Goal: Task Accomplishment & Management: Use online tool/utility

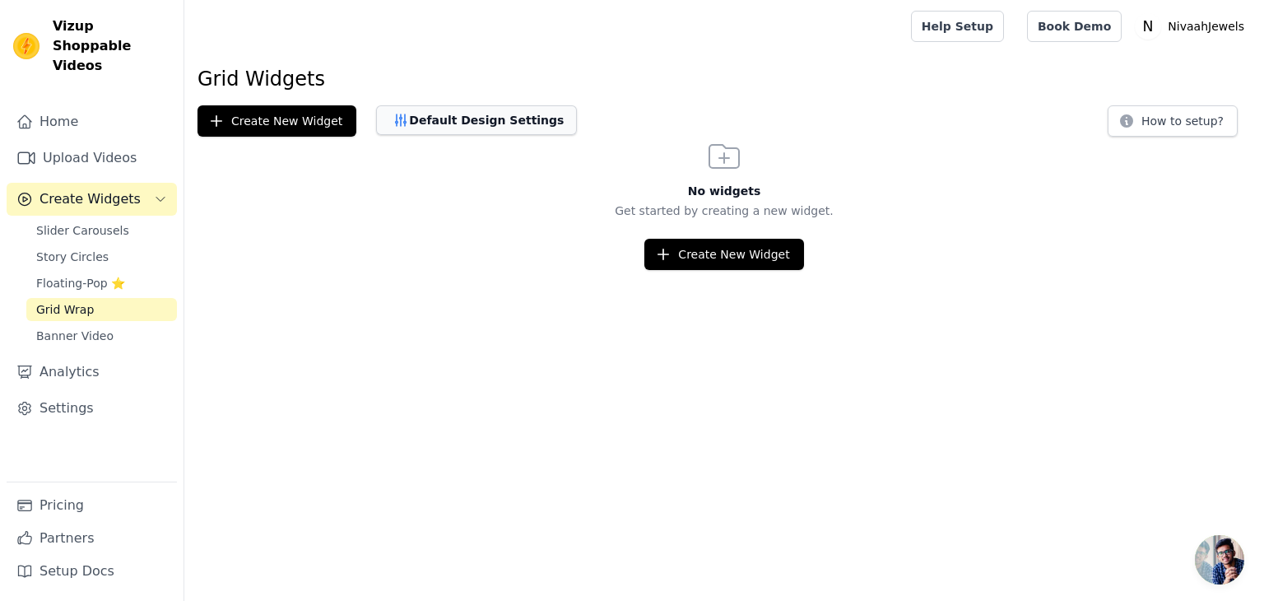
click at [452, 123] on button "Default Design Settings" at bounding box center [476, 120] width 201 height 30
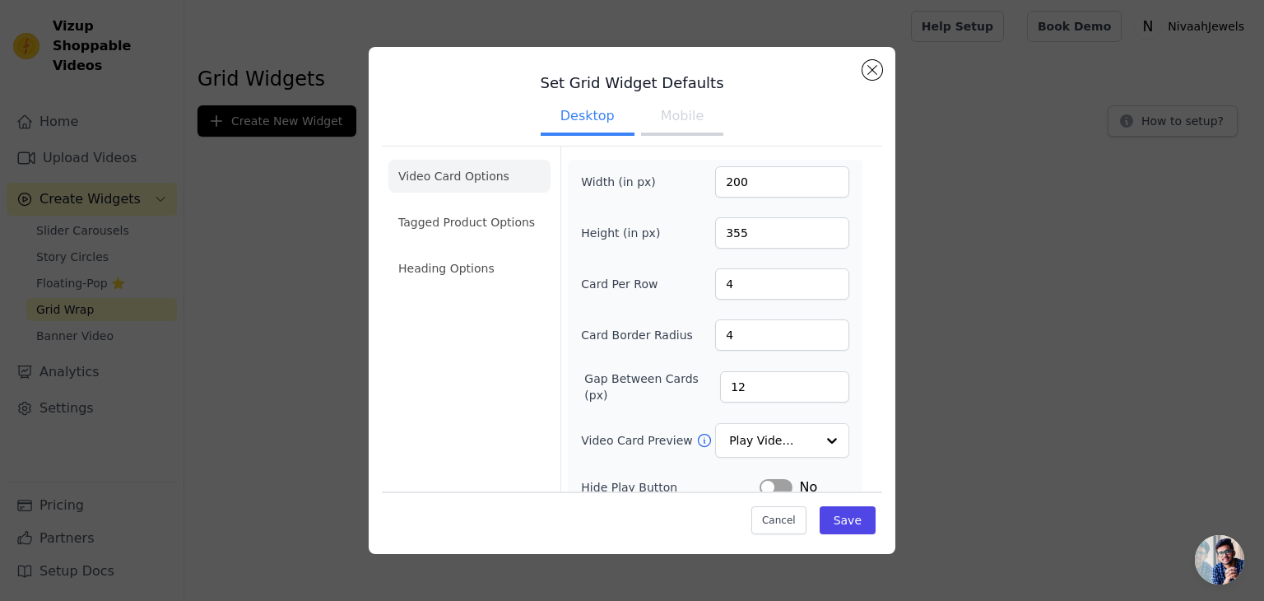
click at [685, 115] on button "Mobile" at bounding box center [682, 118] width 82 height 36
click at [872, 77] on button "Close modal" at bounding box center [872, 70] width 20 height 20
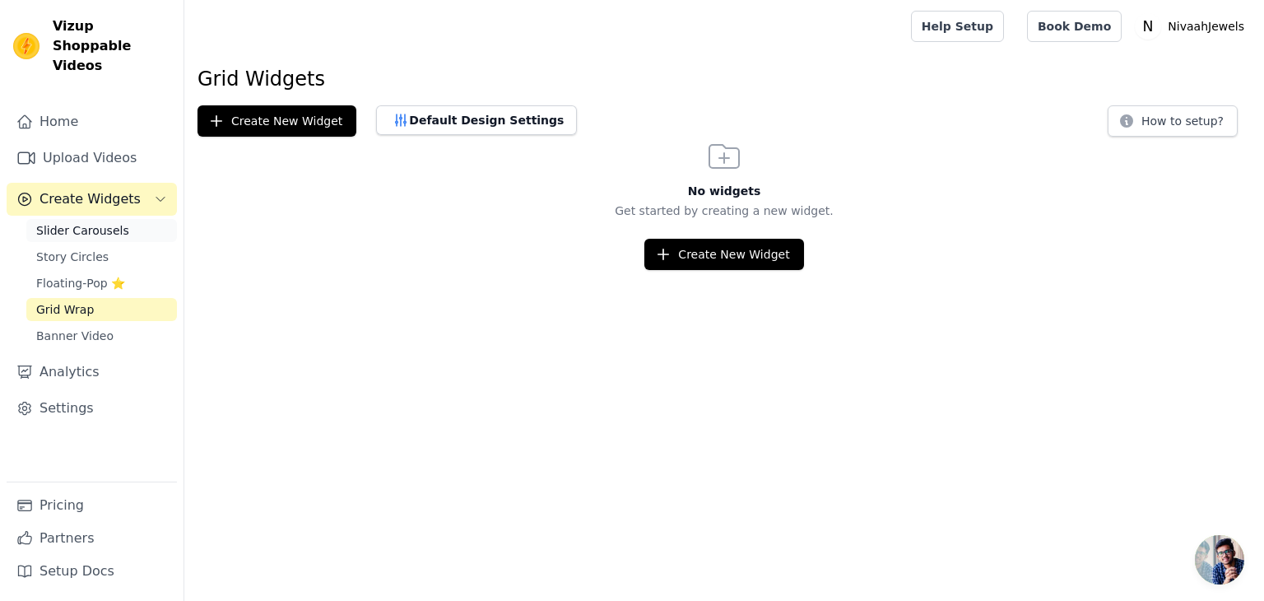
click at [64, 221] on link "Slider Carousels" at bounding box center [101, 230] width 151 height 23
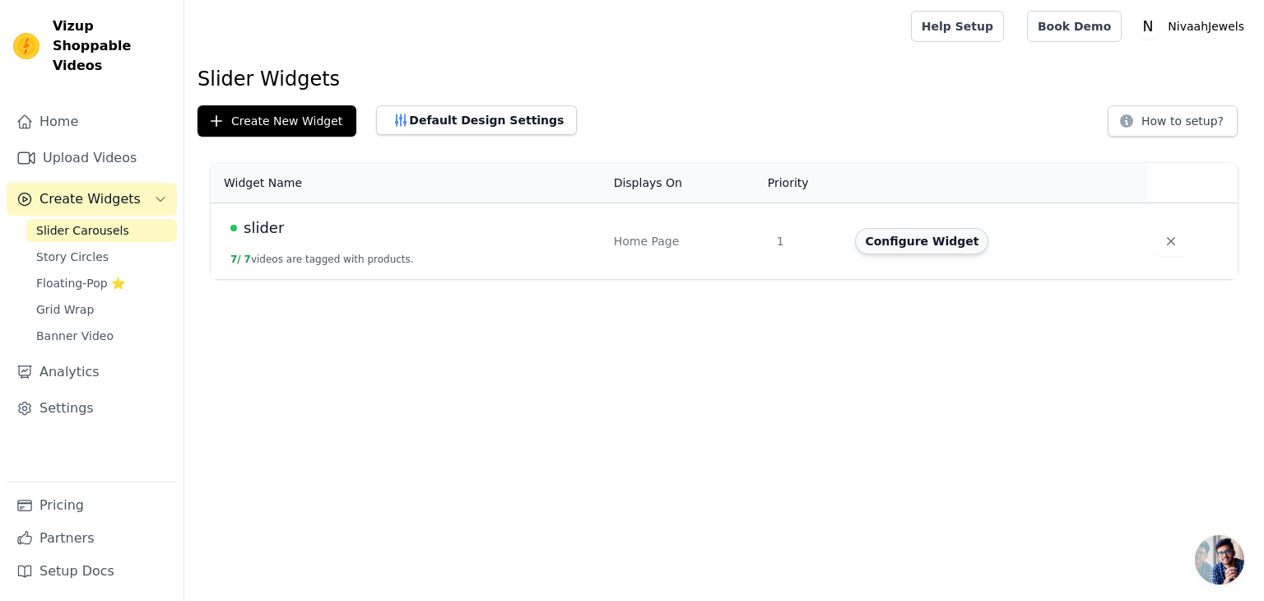
click at [912, 240] on button "Configure Widget" at bounding box center [921, 241] width 133 height 26
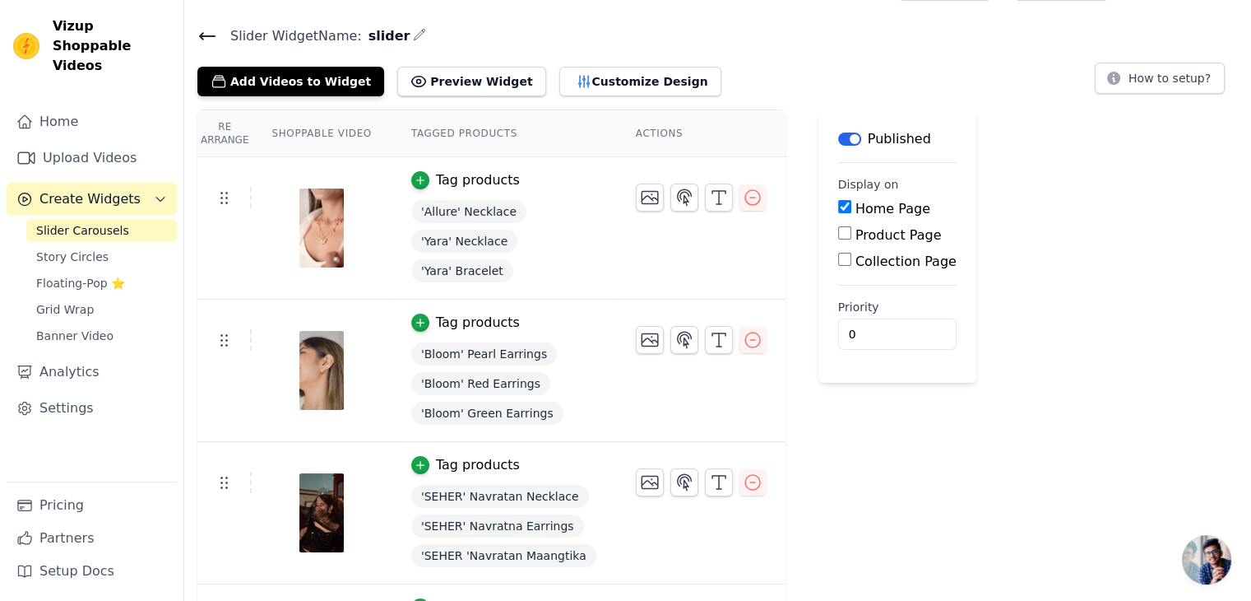
scroll to position [39, 0]
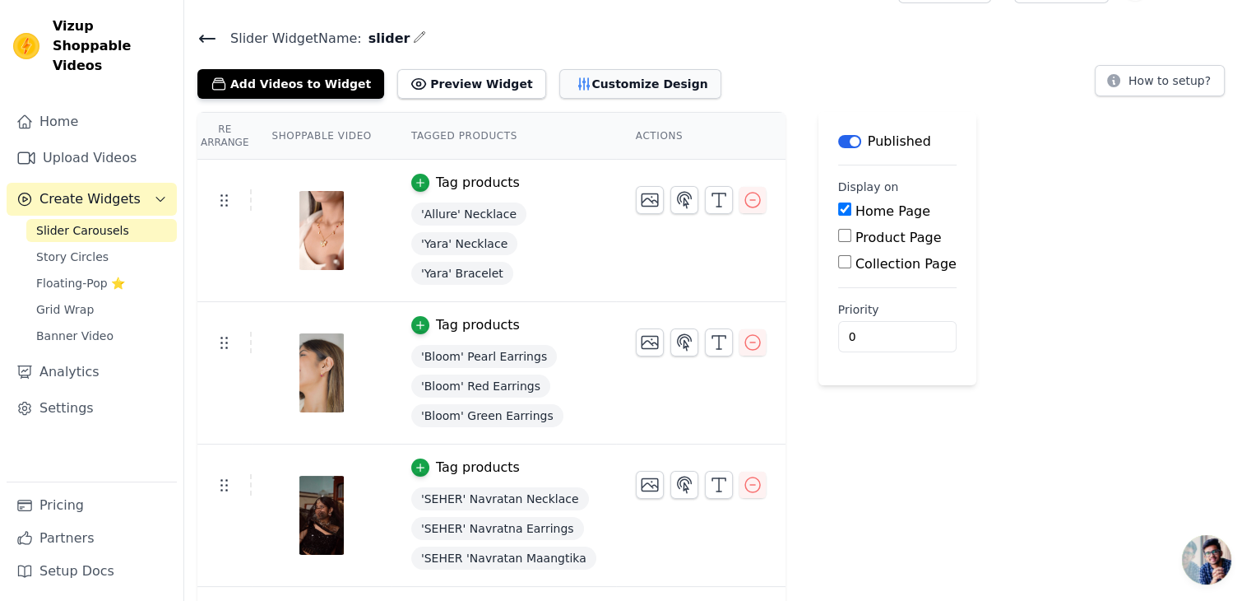
click at [569, 76] on button "Customize Design" at bounding box center [641, 84] width 162 height 30
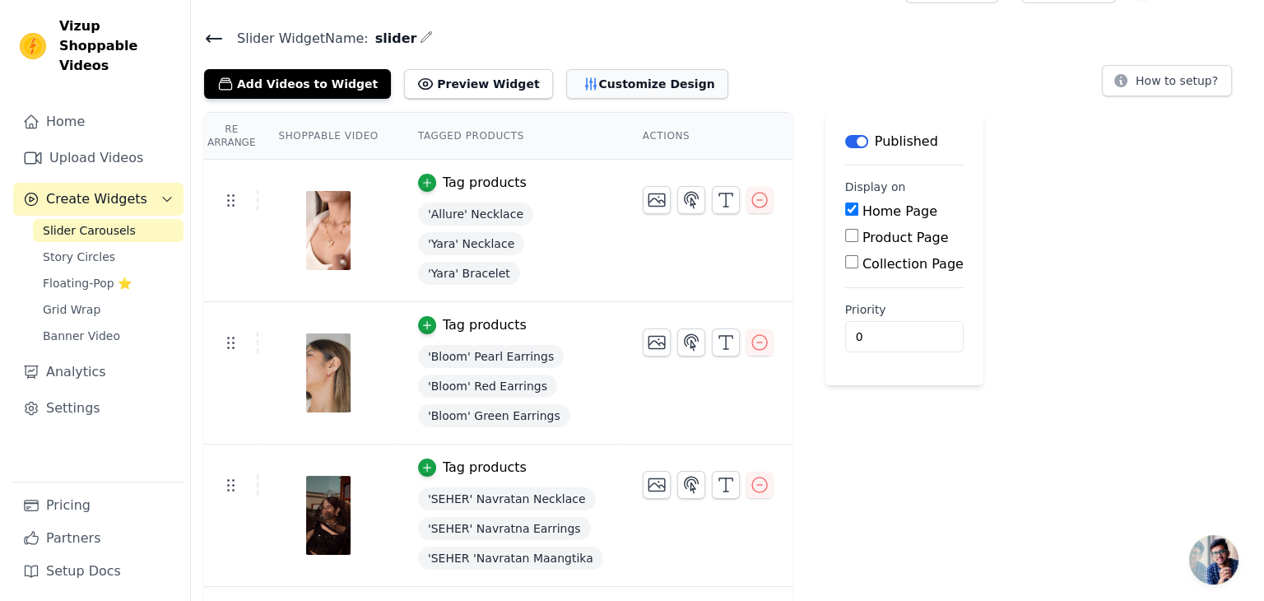
scroll to position [0, 0]
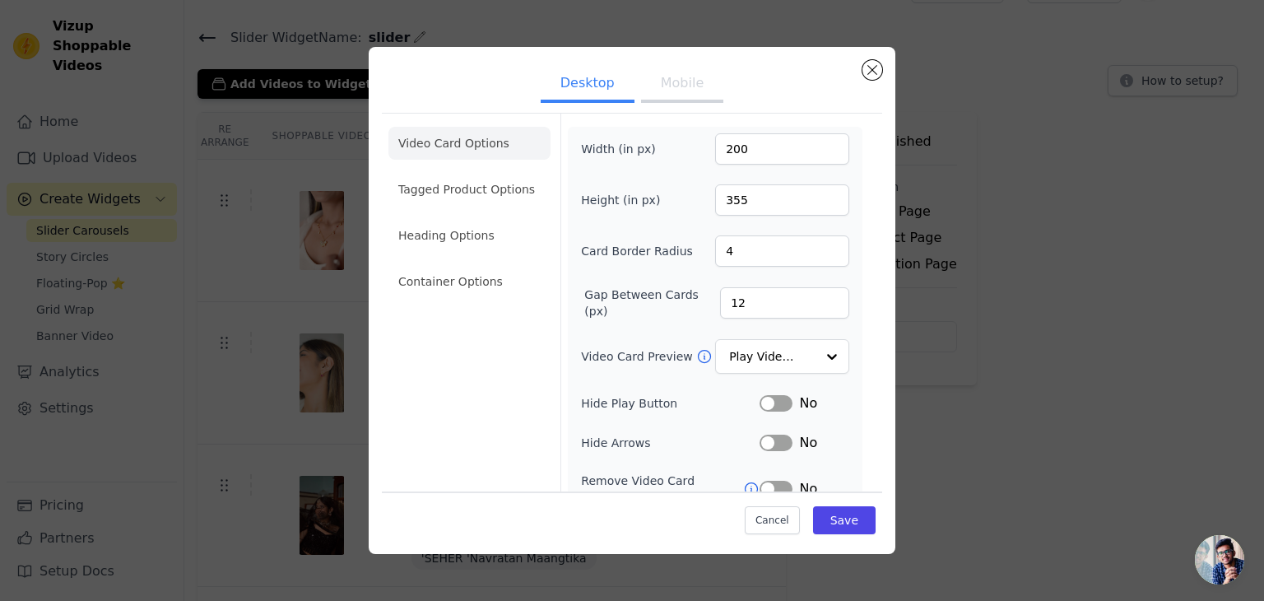
click at [670, 91] on button "Mobile" at bounding box center [682, 85] width 82 height 36
click at [473, 265] on li "Tagged Product Options" at bounding box center [469, 281] width 162 height 33
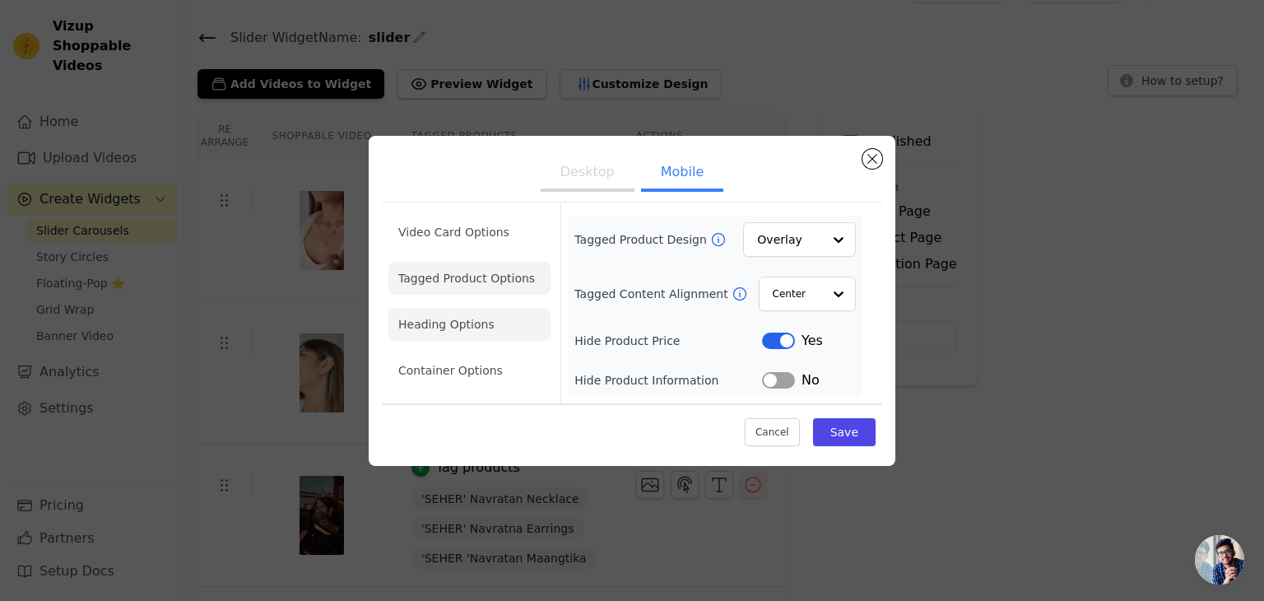
click at [485, 330] on li "Heading Options" at bounding box center [469, 324] width 162 height 33
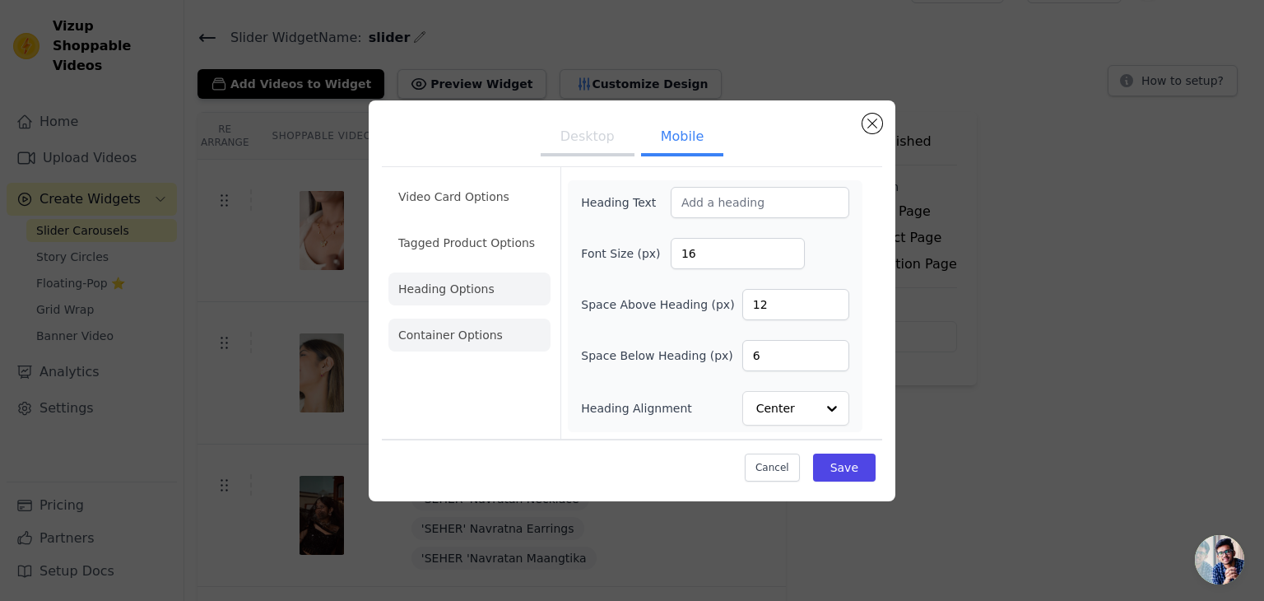
click at [479, 333] on li "Container Options" at bounding box center [469, 334] width 162 height 33
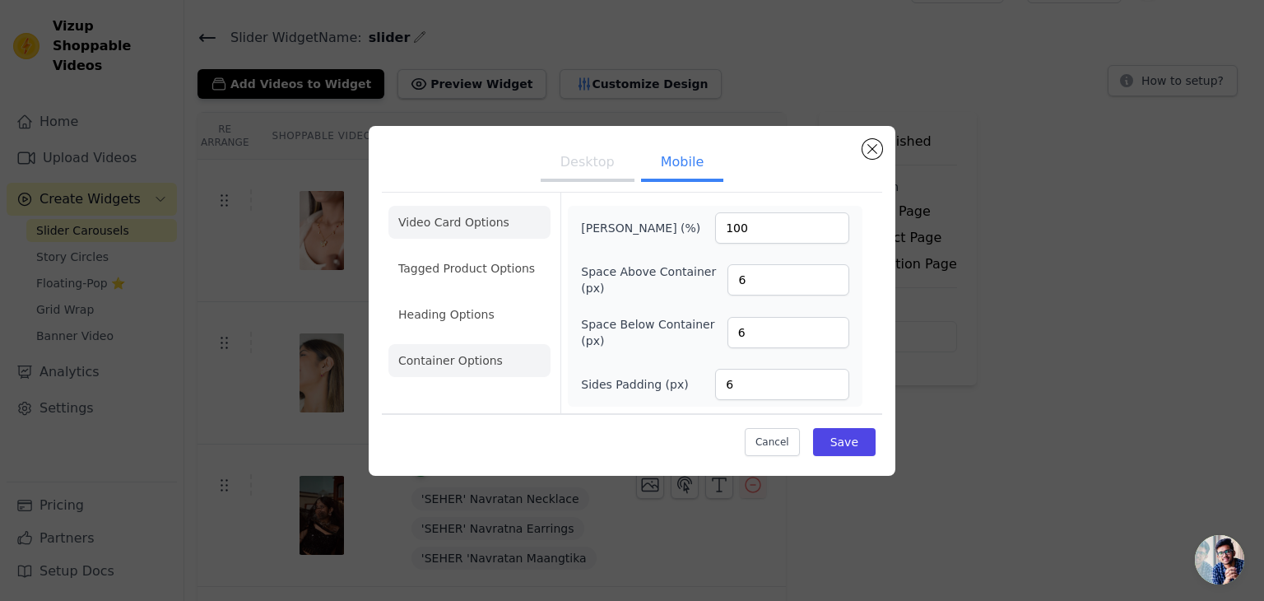
click at [477, 252] on li "Video Card Options" at bounding box center [469, 268] width 162 height 33
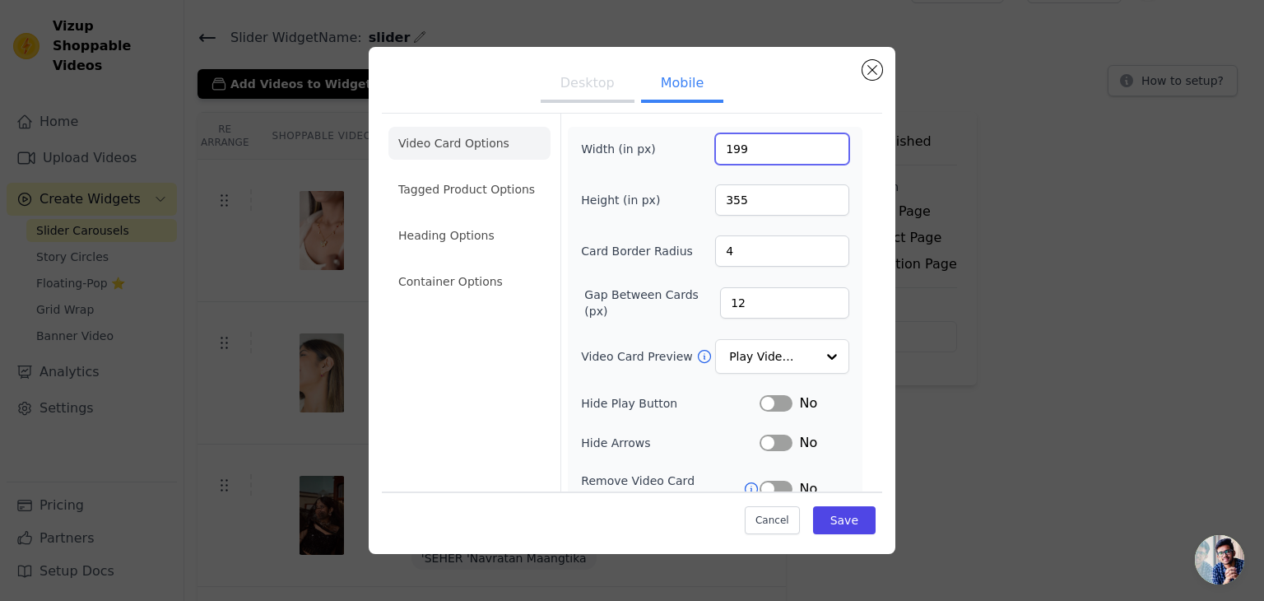
click at [821, 156] on input "199" at bounding box center [782, 148] width 134 height 31
click at [821, 156] on input "198" at bounding box center [782, 148] width 134 height 31
click at [821, 156] on input "197" at bounding box center [782, 148] width 134 height 31
click at [821, 156] on input "186" at bounding box center [782, 148] width 134 height 31
type input "175"
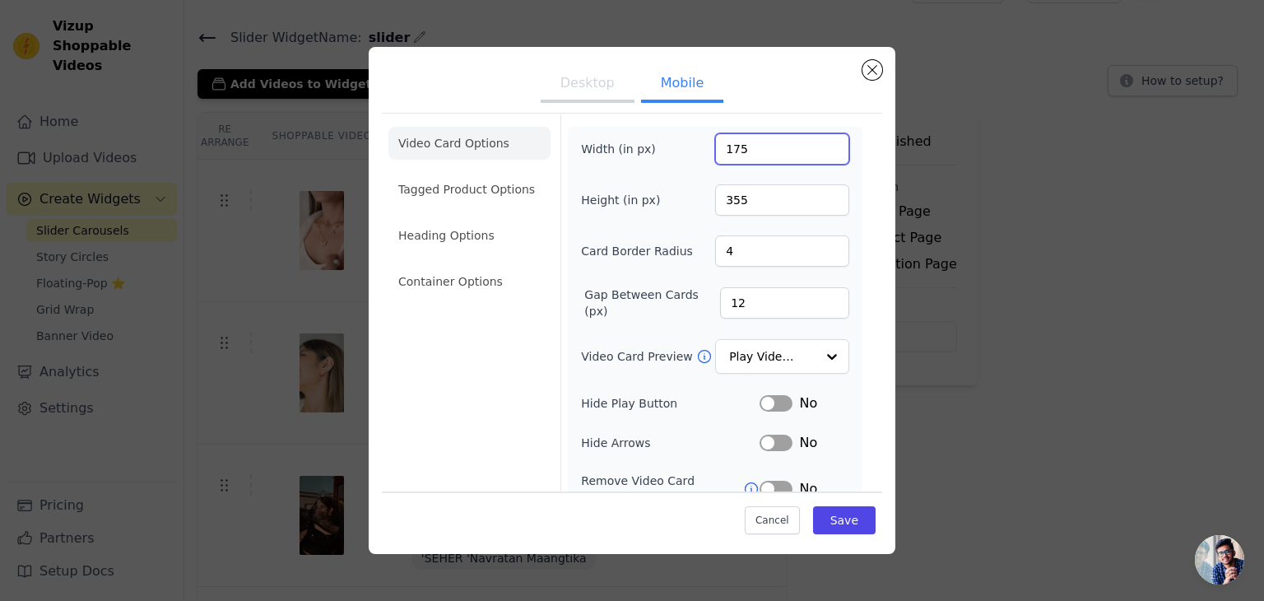
click at [821, 156] on input "175" at bounding box center [782, 148] width 134 height 31
click at [822, 205] on input "332" at bounding box center [782, 199] width 134 height 31
type input "315"
click at [822, 205] on input "315" at bounding box center [782, 199] width 134 height 31
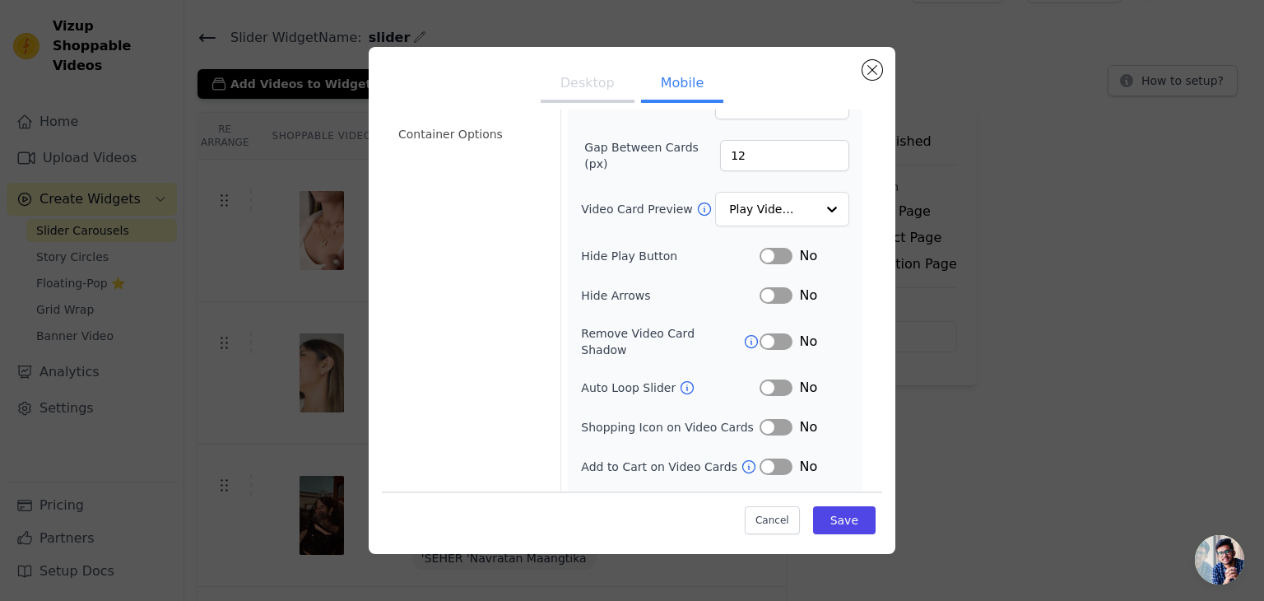
scroll to position [168, 0]
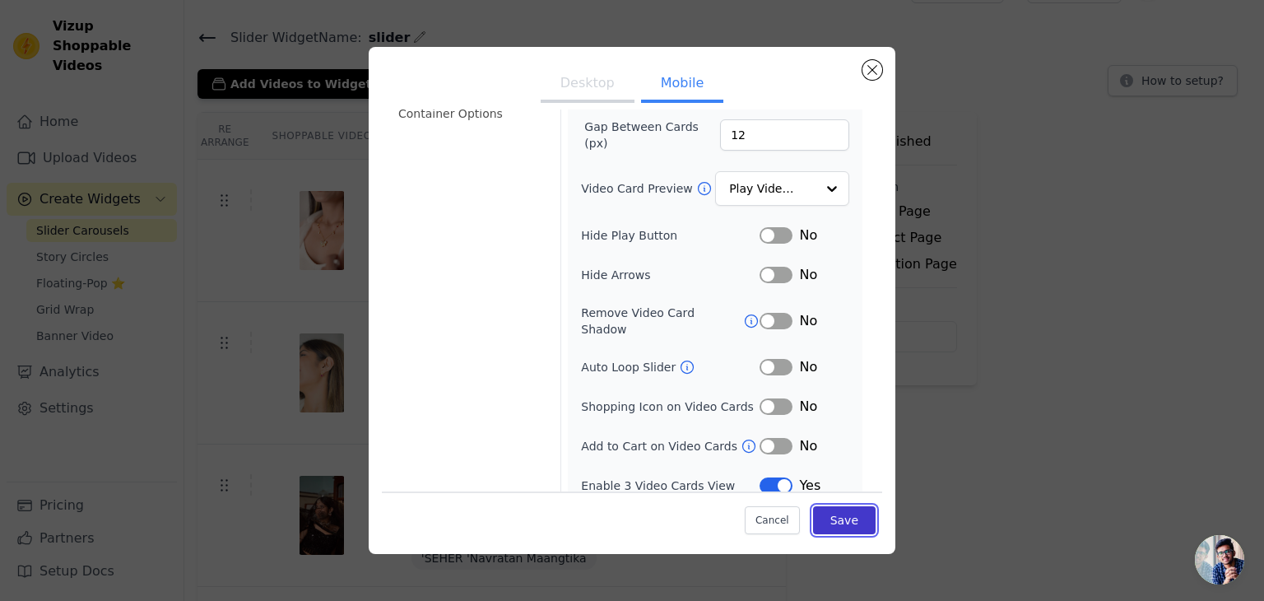
click at [826, 524] on button "Save" at bounding box center [844, 520] width 63 height 28
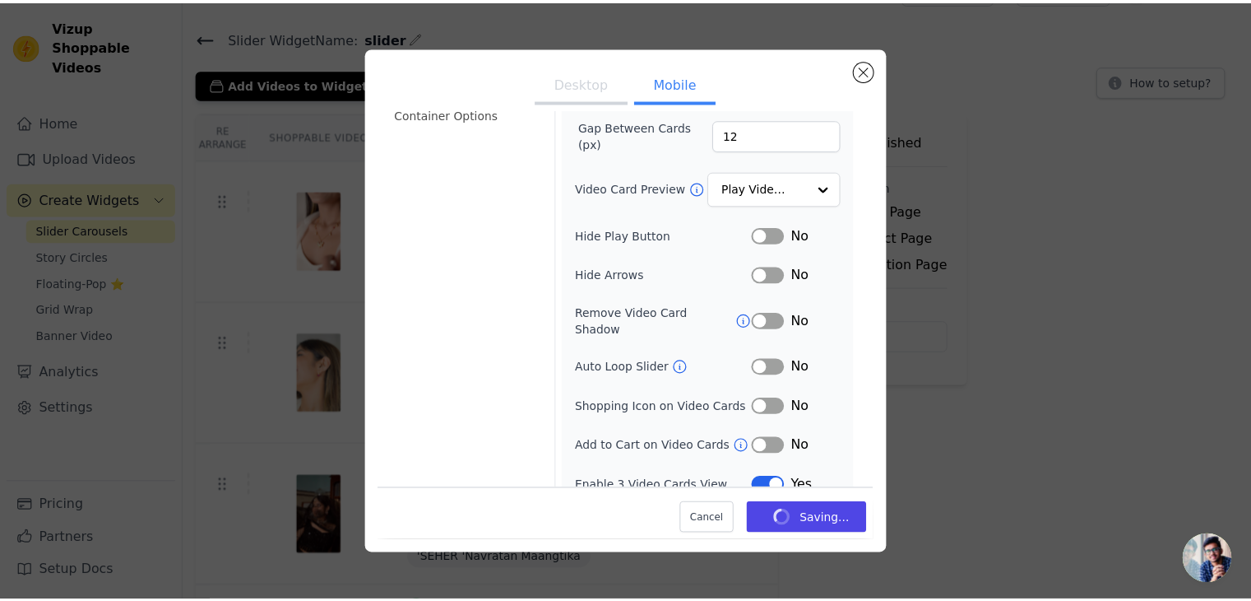
scroll to position [39, 0]
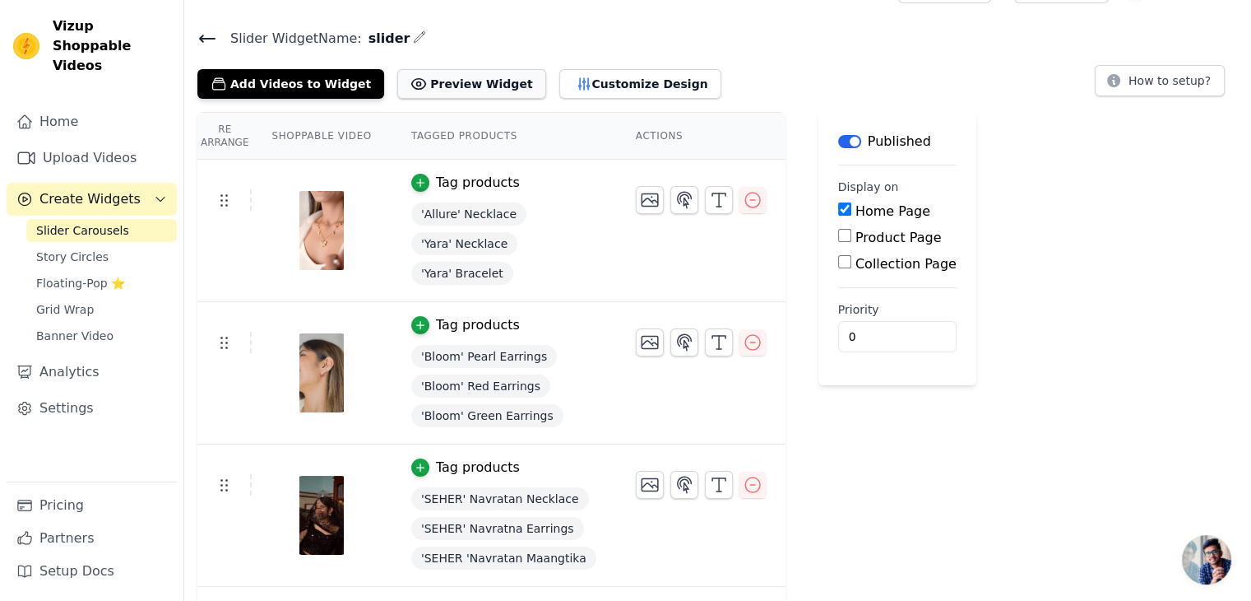
click at [476, 80] on button "Preview Widget" at bounding box center [471, 84] width 148 height 30
click at [91, 248] on span "Story Circles" at bounding box center [72, 256] width 72 height 16
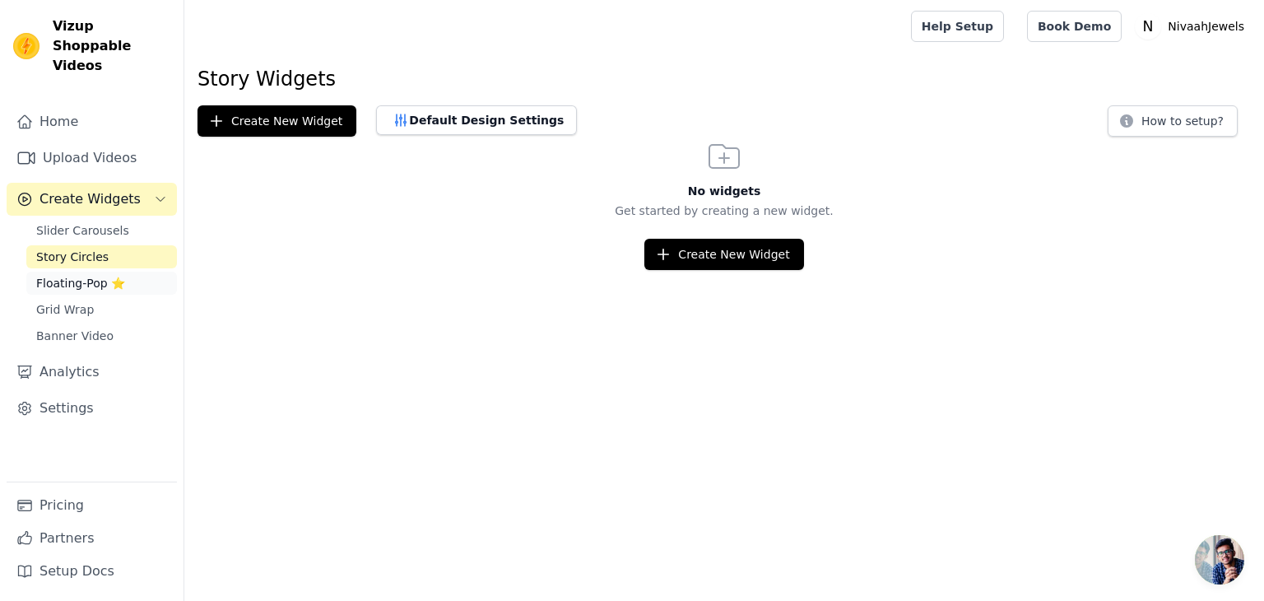
click at [64, 275] on span "Floating-Pop ⭐" at bounding box center [80, 283] width 89 height 16
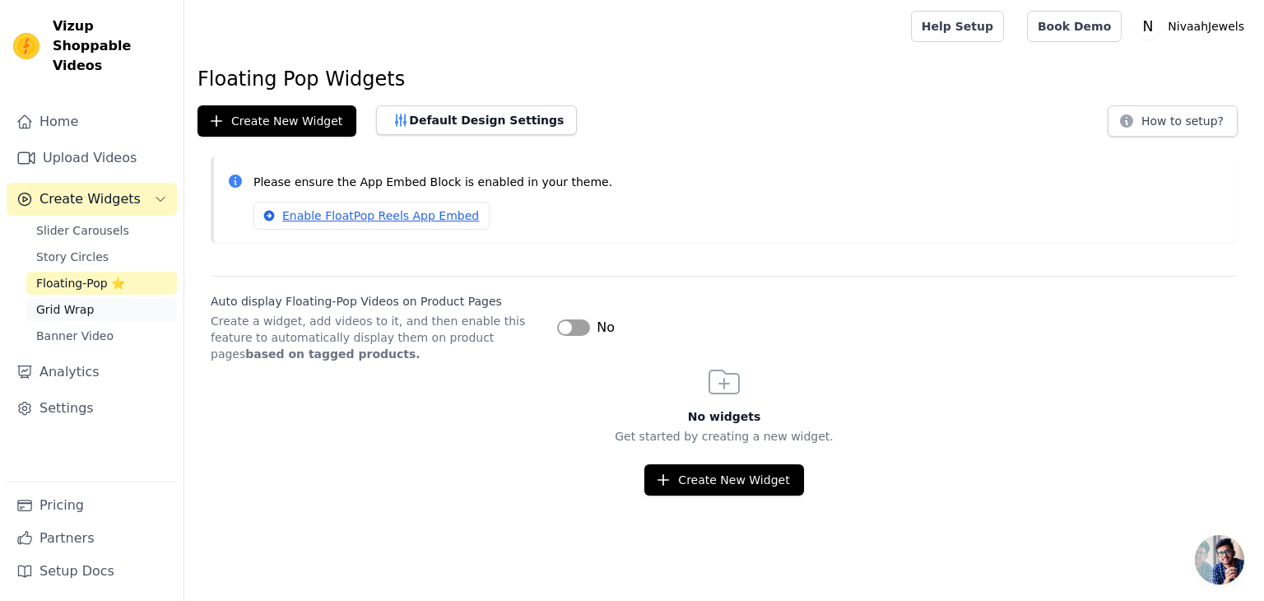
click at [68, 301] on span "Grid Wrap" at bounding box center [65, 309] width 58 height 16
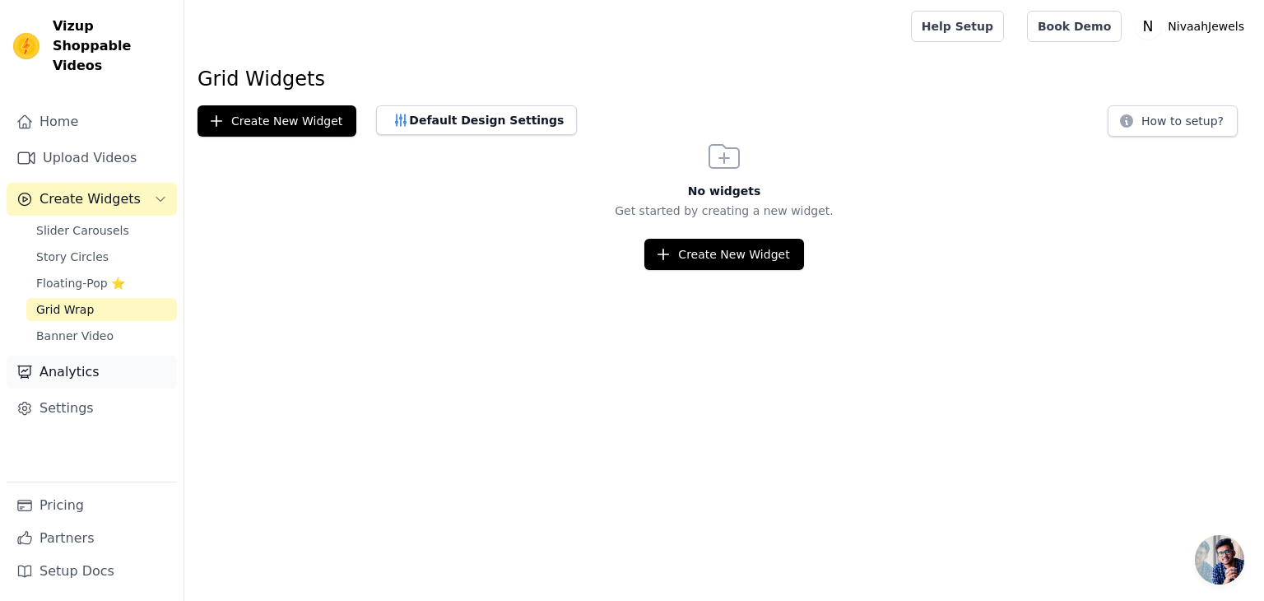
click at [65, 359] on link "Analytics" at bounding box center [92, 371] width 170 height 33
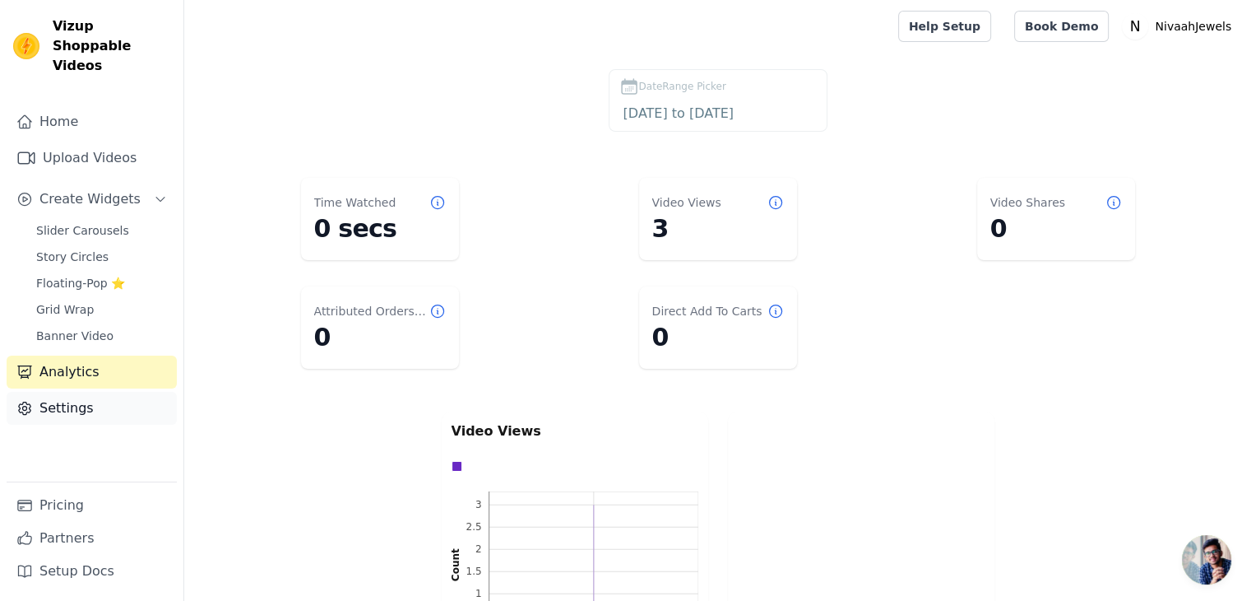
click at [63, 396] on link "Settings" at bounding box center [92, 408] width 170 height 33
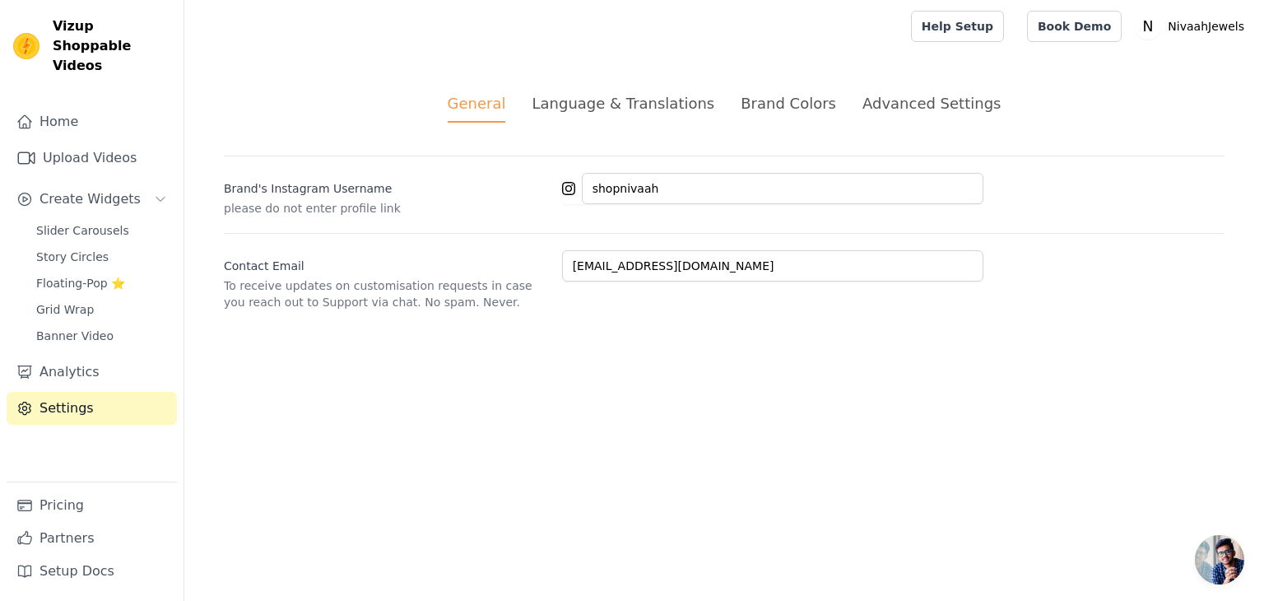
click at [790, 101] on div "Brand Colors" at bounding box center [788, 103] width 95 height 22
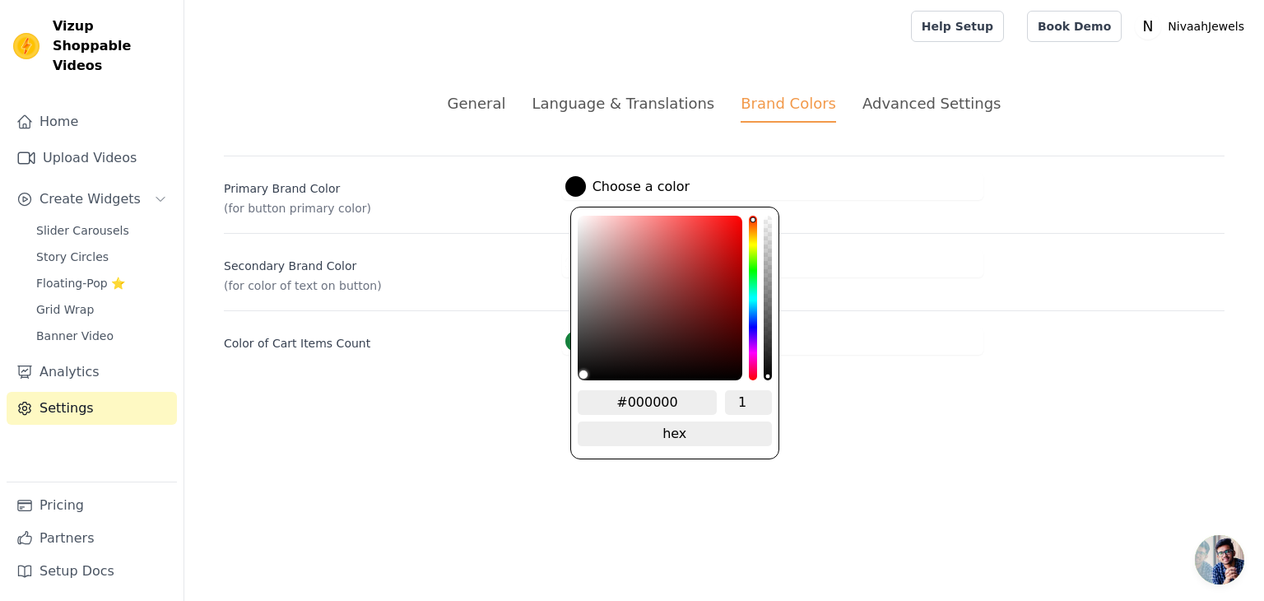
click at [618, 188] on label "#000000 Choose a color" at bounding box center [627, 186] width 124 height 21
click at [750, 351] on div "hue channel" at bounding box center [753, 298] width 8 height 165
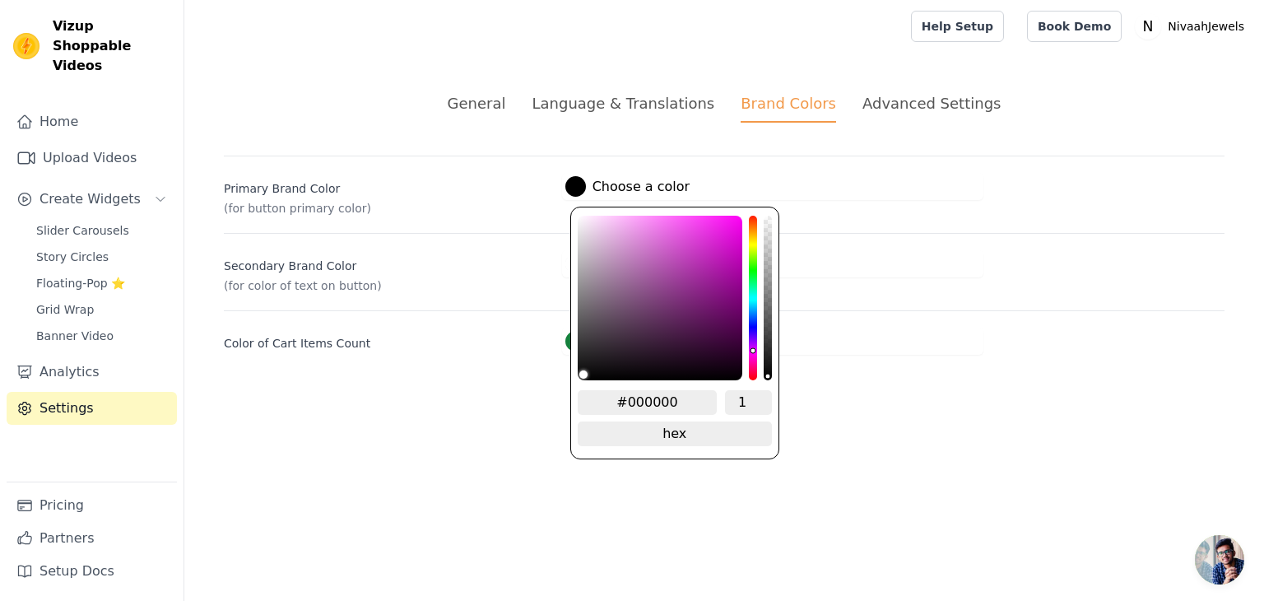
type input "#0a0a0a"
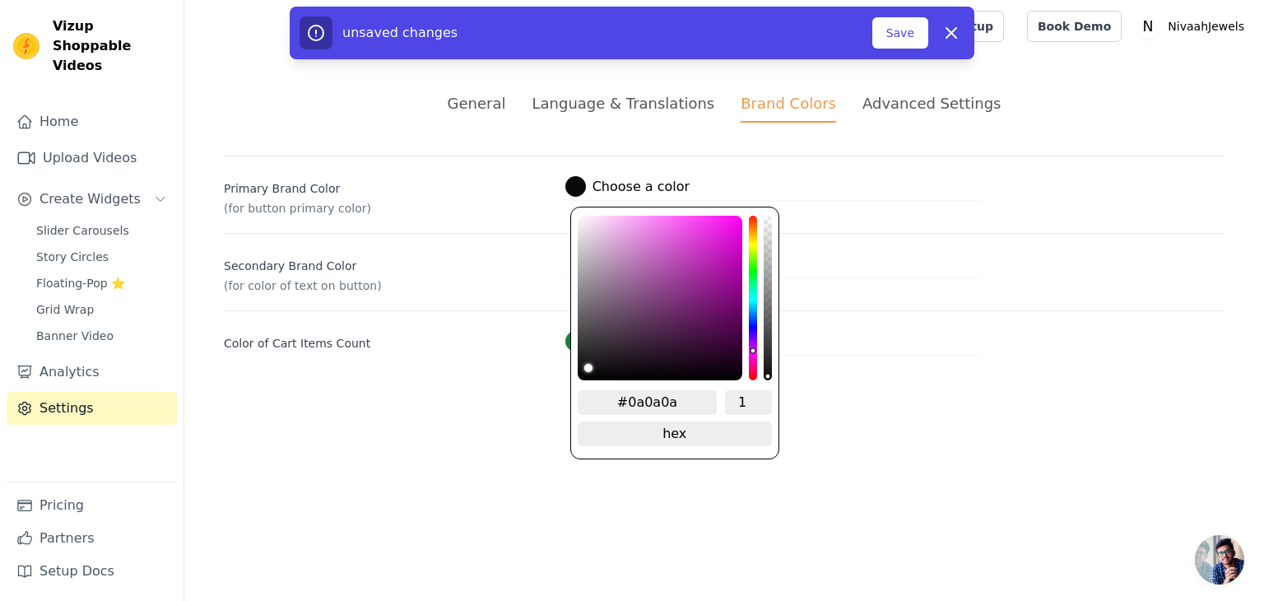
type input "#0d0c0d"
type input "#131213"
type input "#171617"
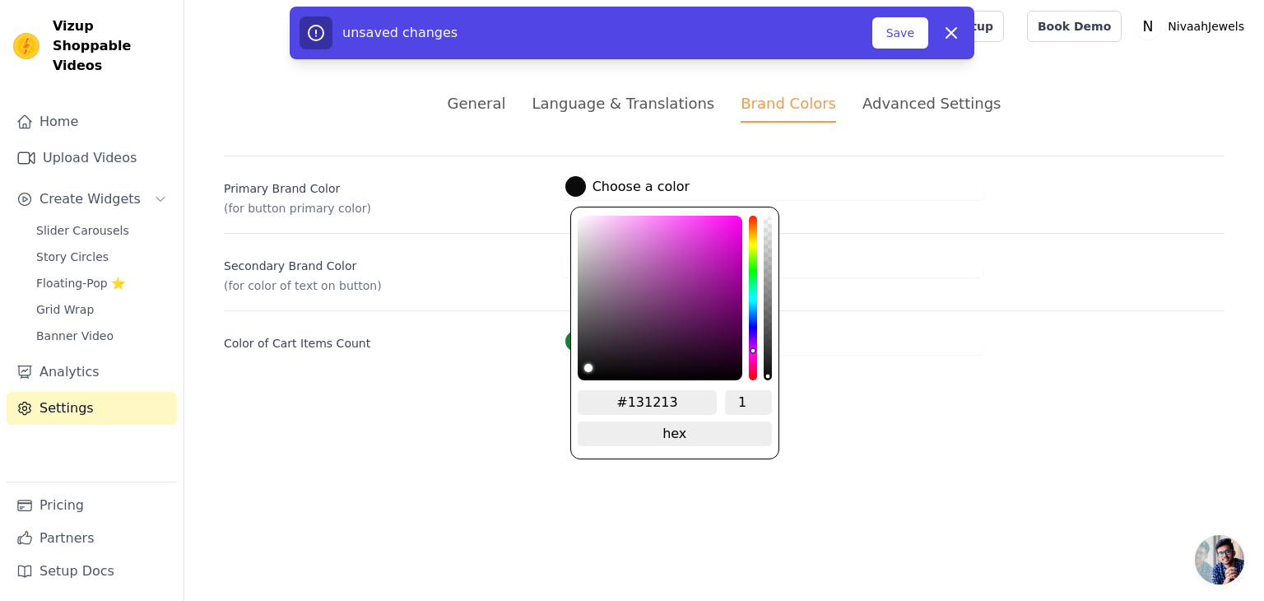
type input "#171617"
type input "#1b191b"
type input "#211e21"
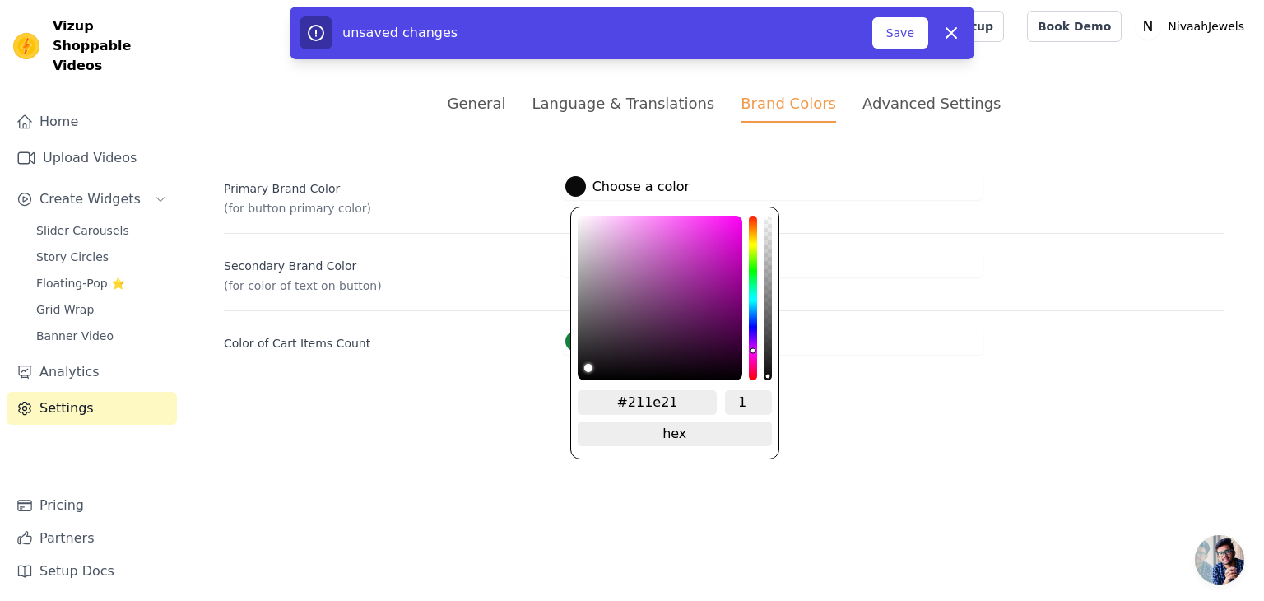
type input "#2a262a"
type input "#322c32"
type input "#3c333c"
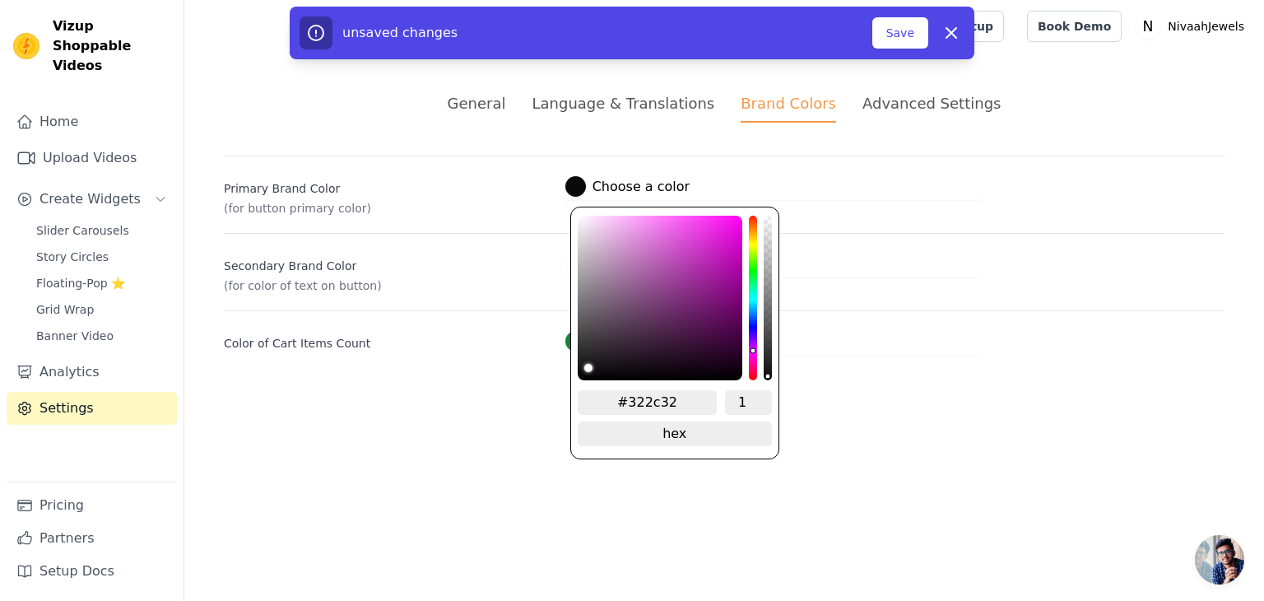
type input "#3c333c"
type input "#453944"
type input "#4d3e4c"
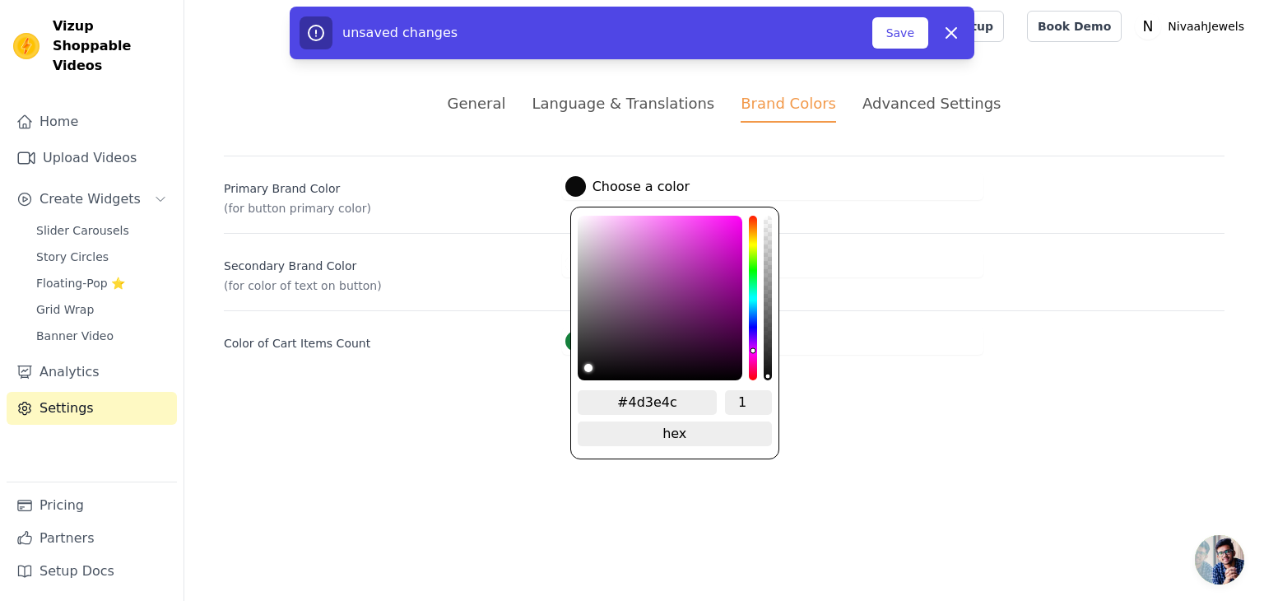
type input "#534252"
type input "#584557"
type input "#5d475c"
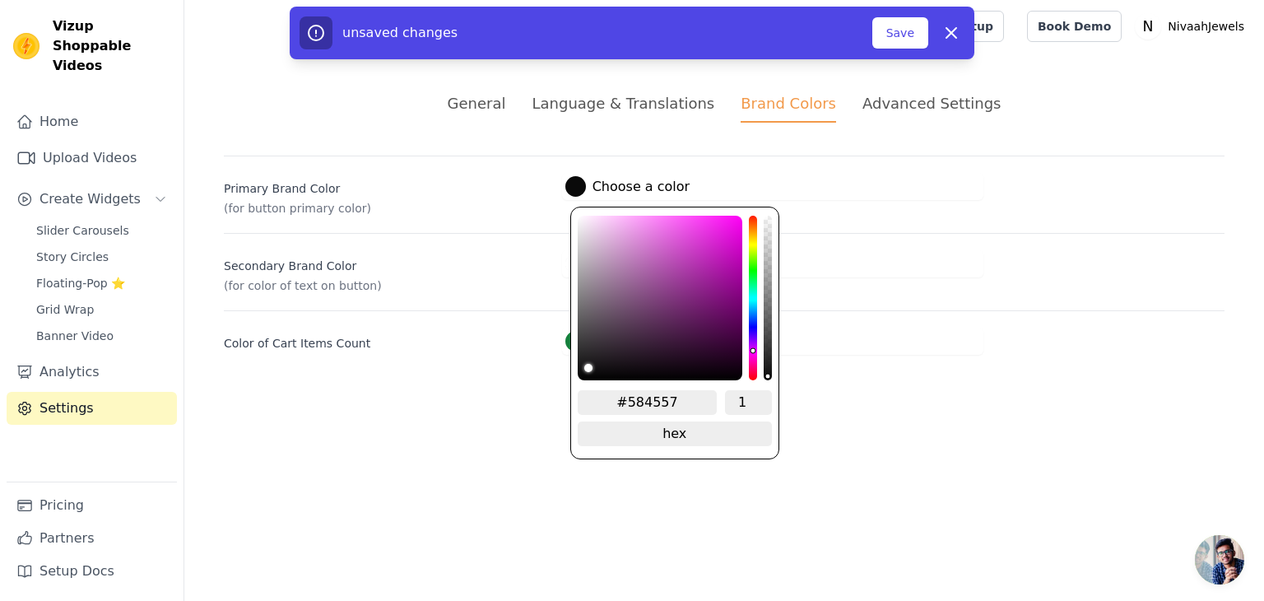
type input "#5d475c"
type input "#614860"
type input "#634a63"
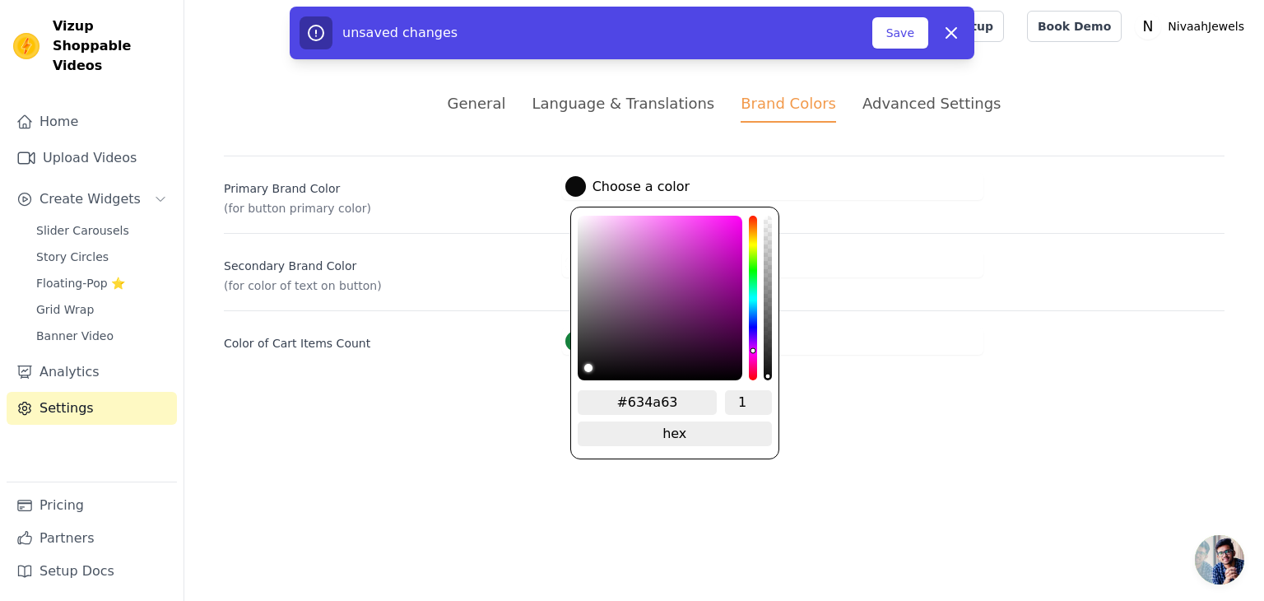
type input "#674b66"
type input "#694c68"
type input "#6c4d6b"
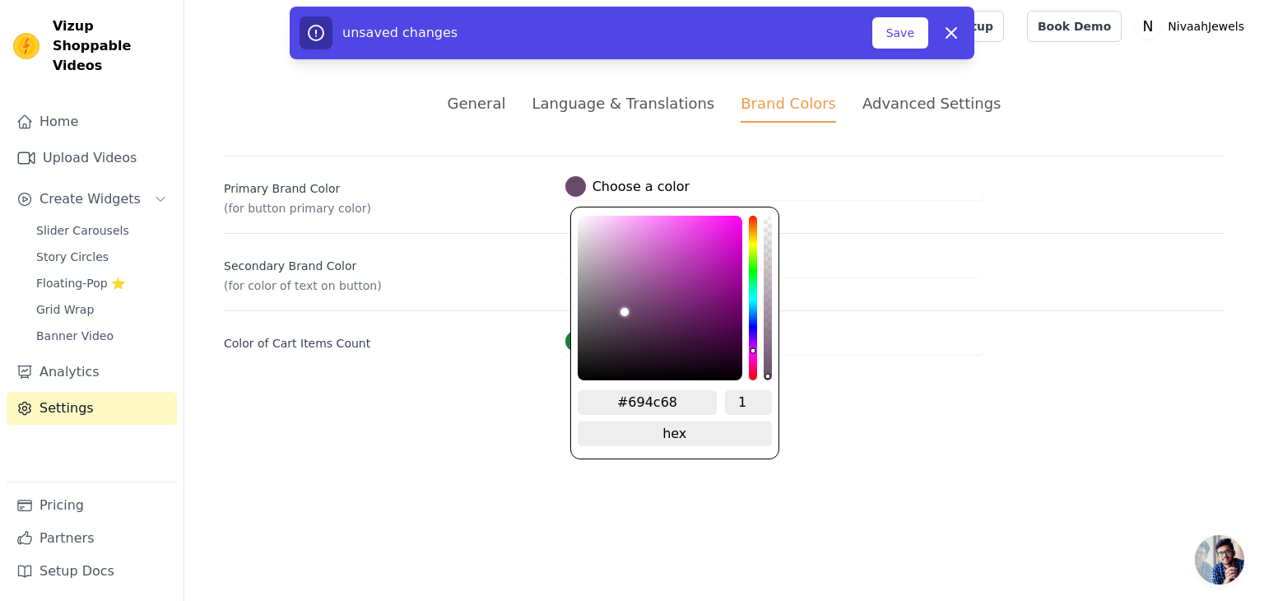
type input "#6c4d6b"
type input "#6e4e6d"
type input "#6f4e6e"
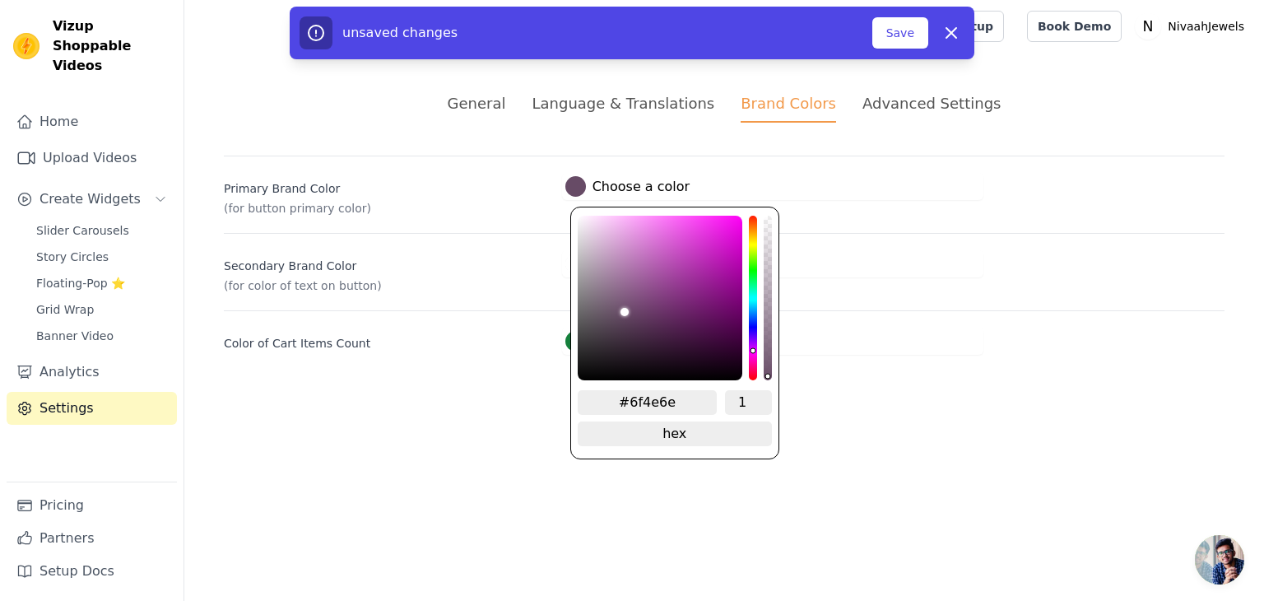
type input "#714e70"
type input "#754f74"
type input "#774f75"
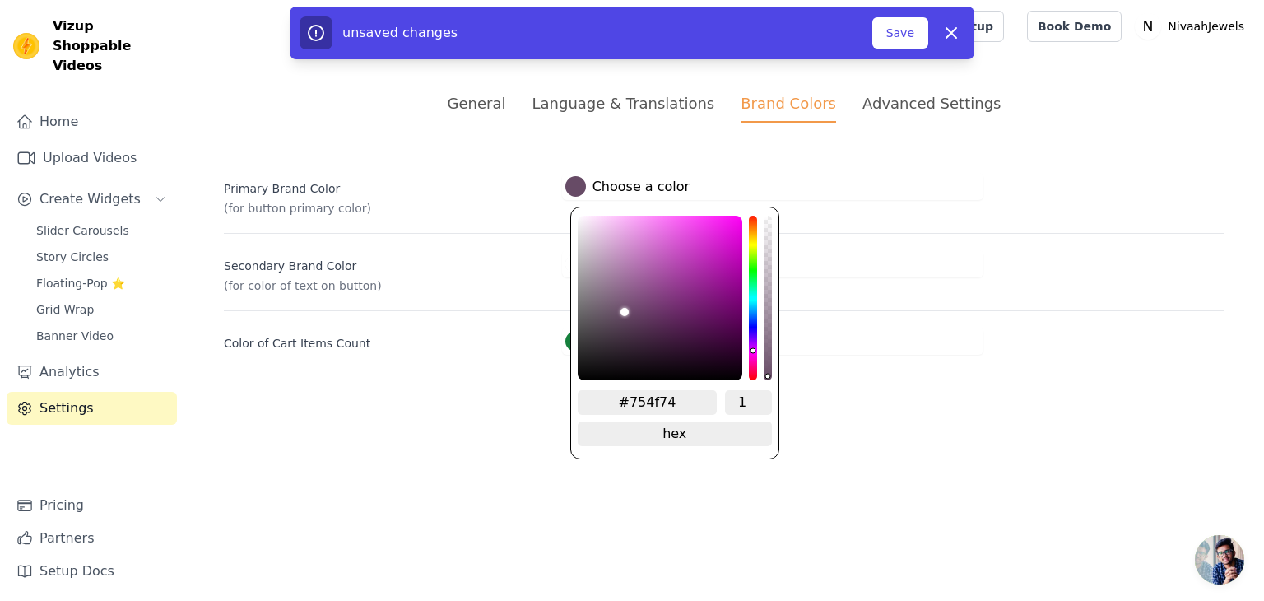
type input "#774f75"
type input "#784f77"
type input "#795078"
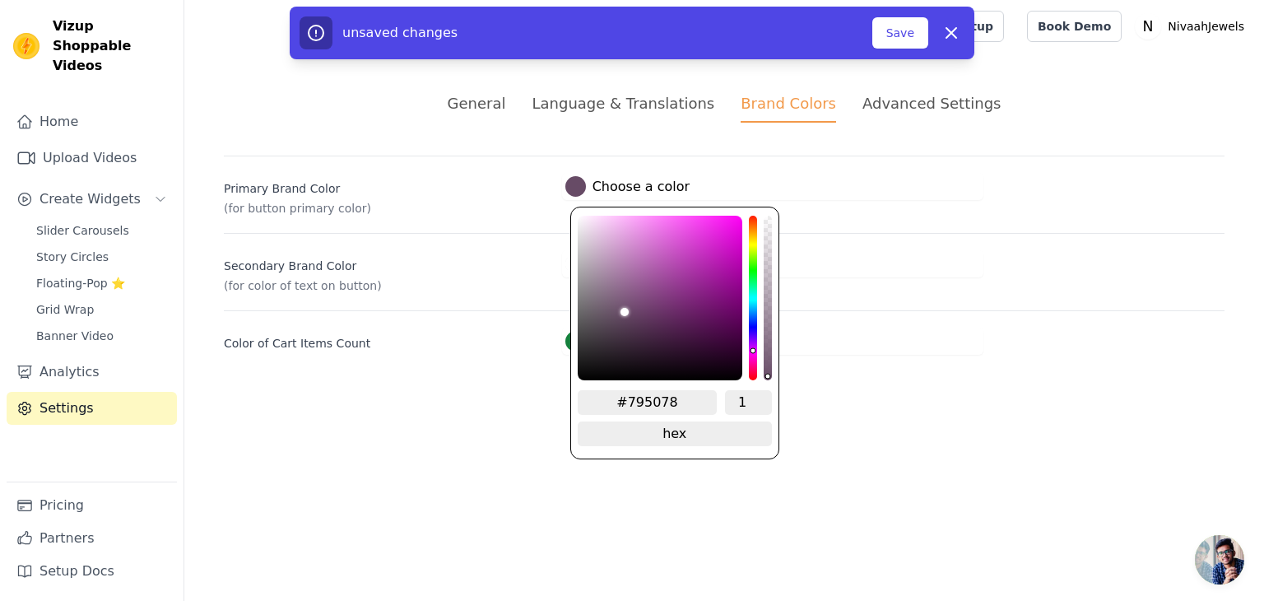
type input "#7a4f79"
type input "#7c4f7a"
type input "#7d4f7b"
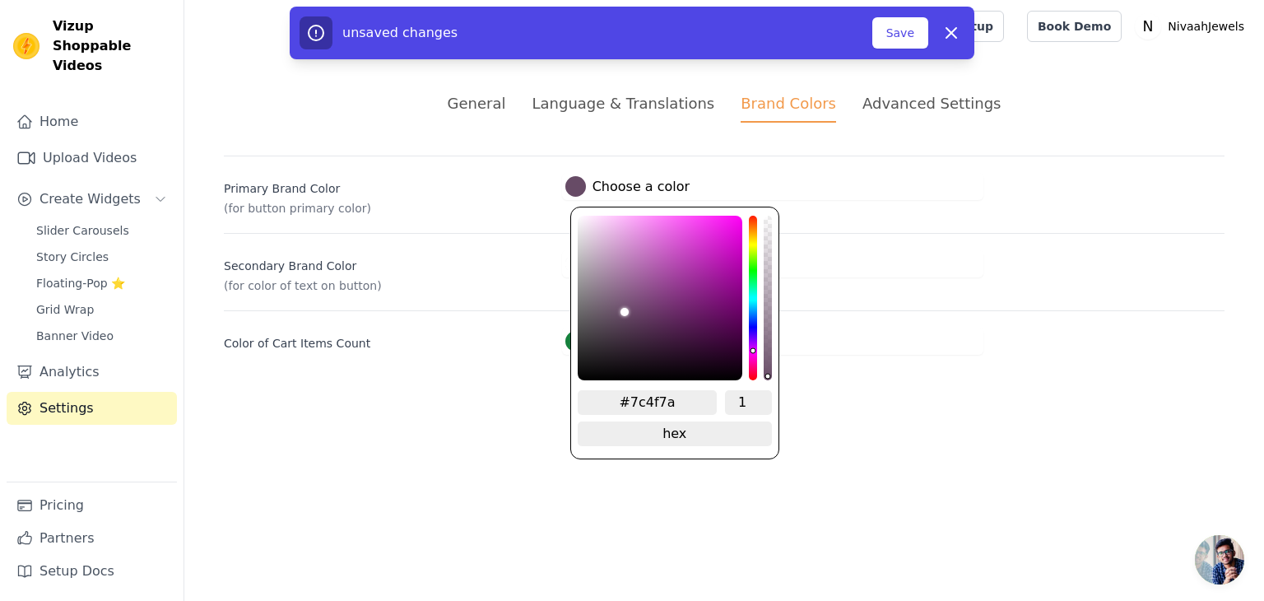
type input "#7d4f7b"
type input "#7e4f7d"
type input "#804f7e"
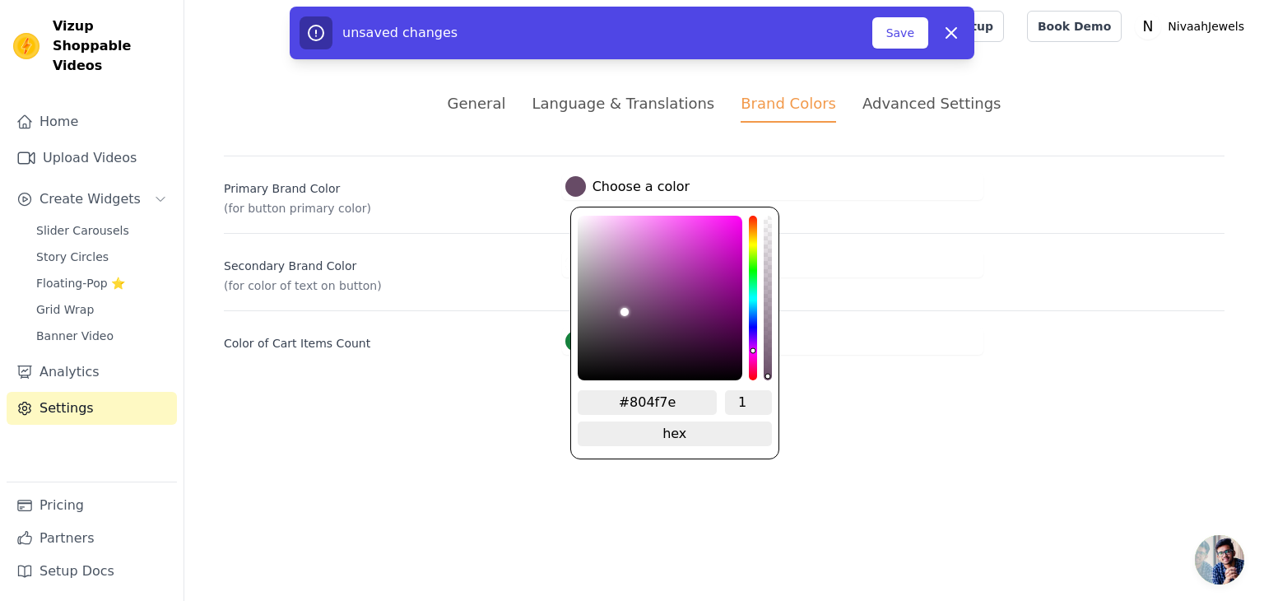
type input "#814e7f"
type input "#824e80"
type input "#834e82"
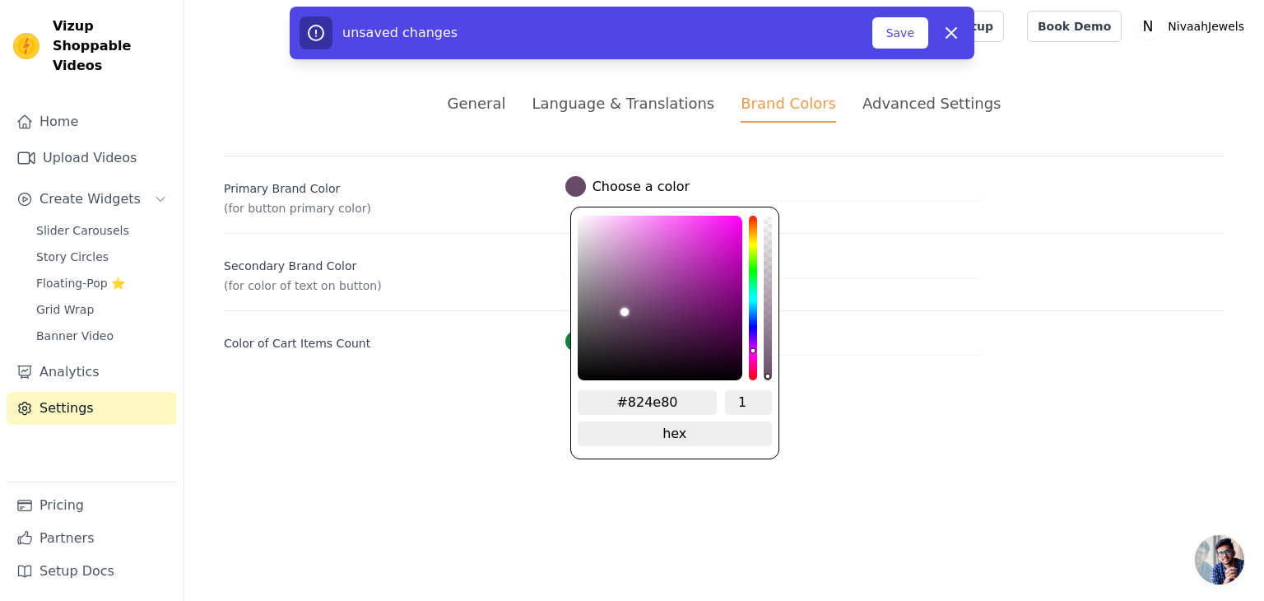
type input "#834e82"
type input "#854f83"
type input "#864f84"
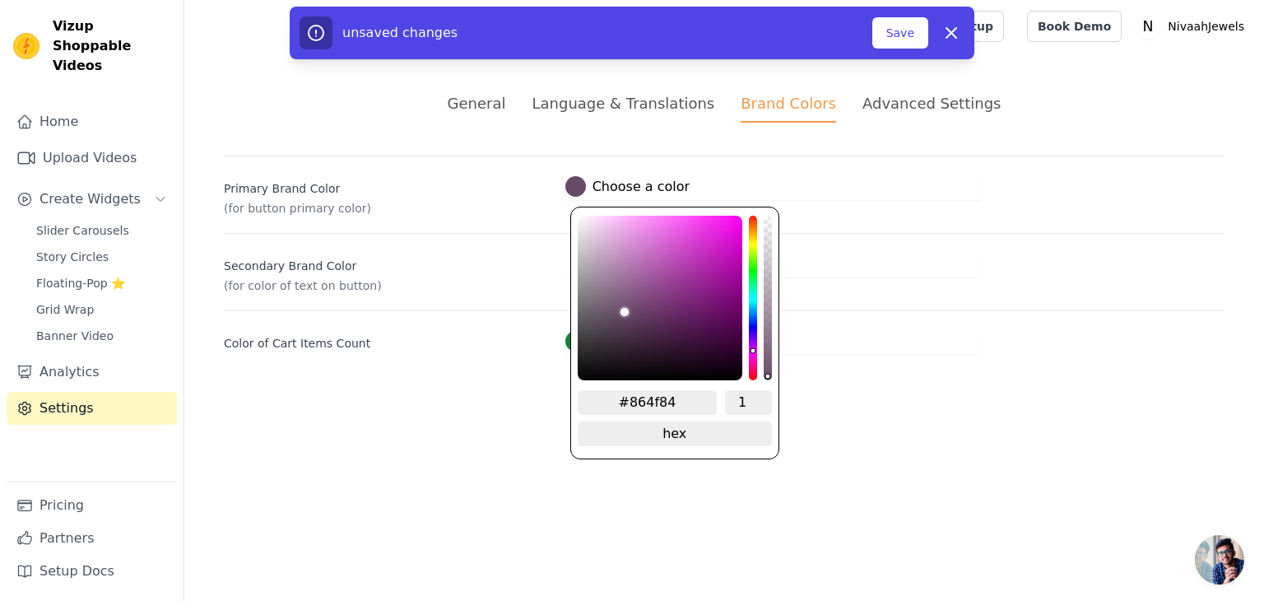
type input "#864d84"
type input "#874d85"
type input "#884d86"
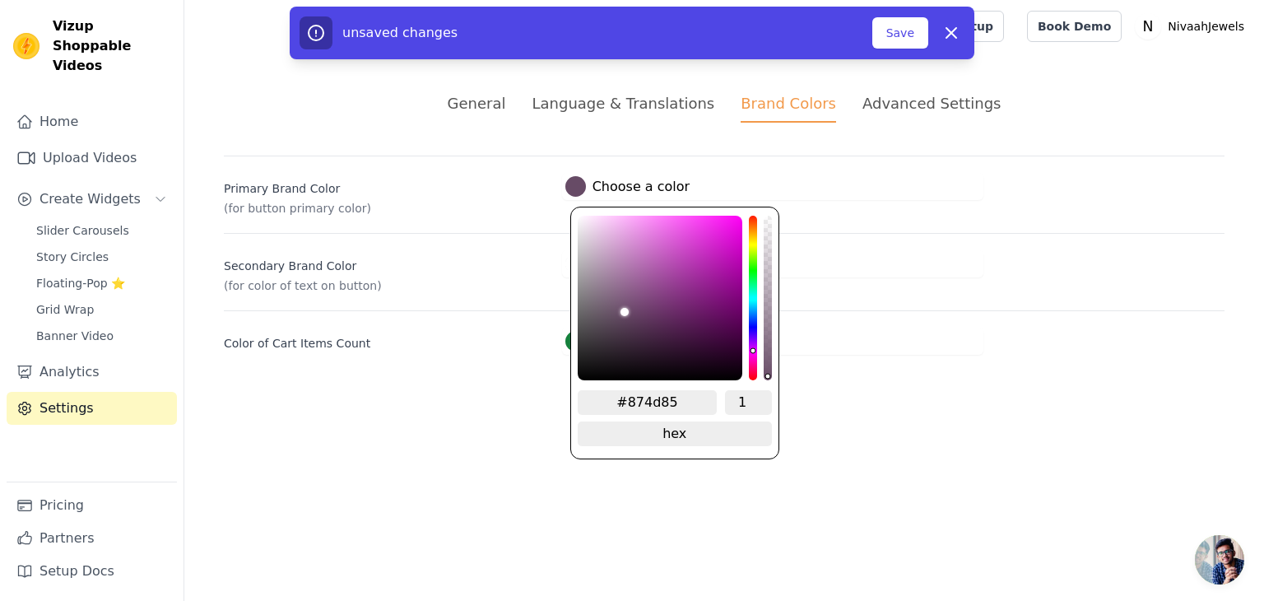
type input "#884d86"
type input "#884c86"
type input "#8a4b88"
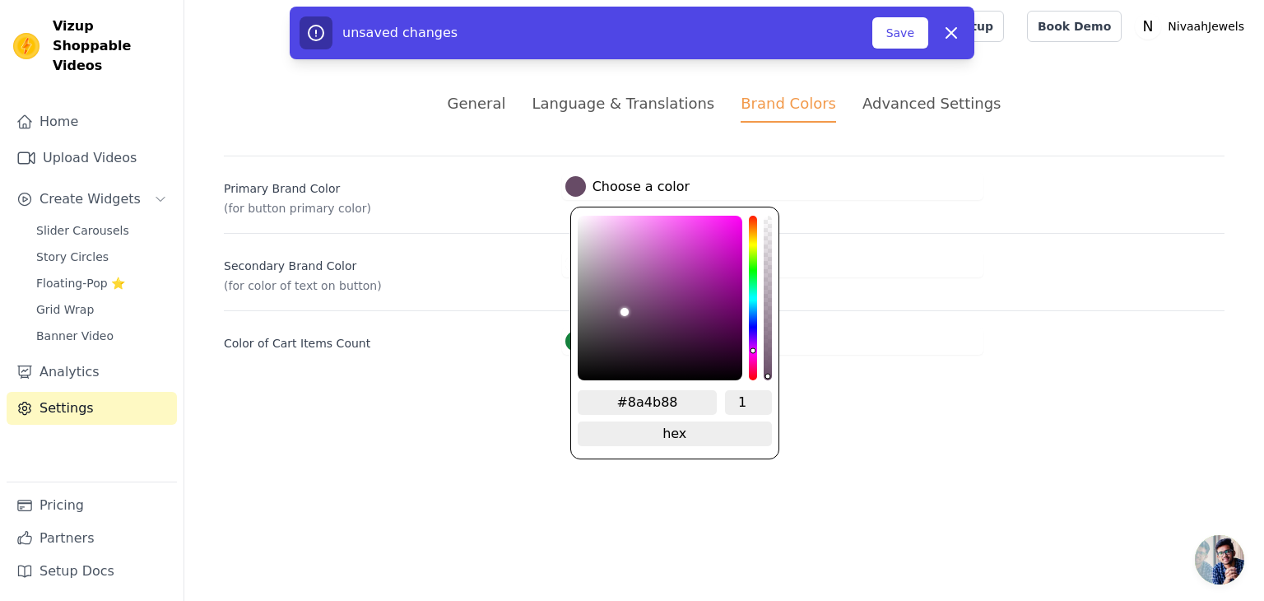
type input "#8b4a89"
type input "#8b4989"
type input "#8b4789"
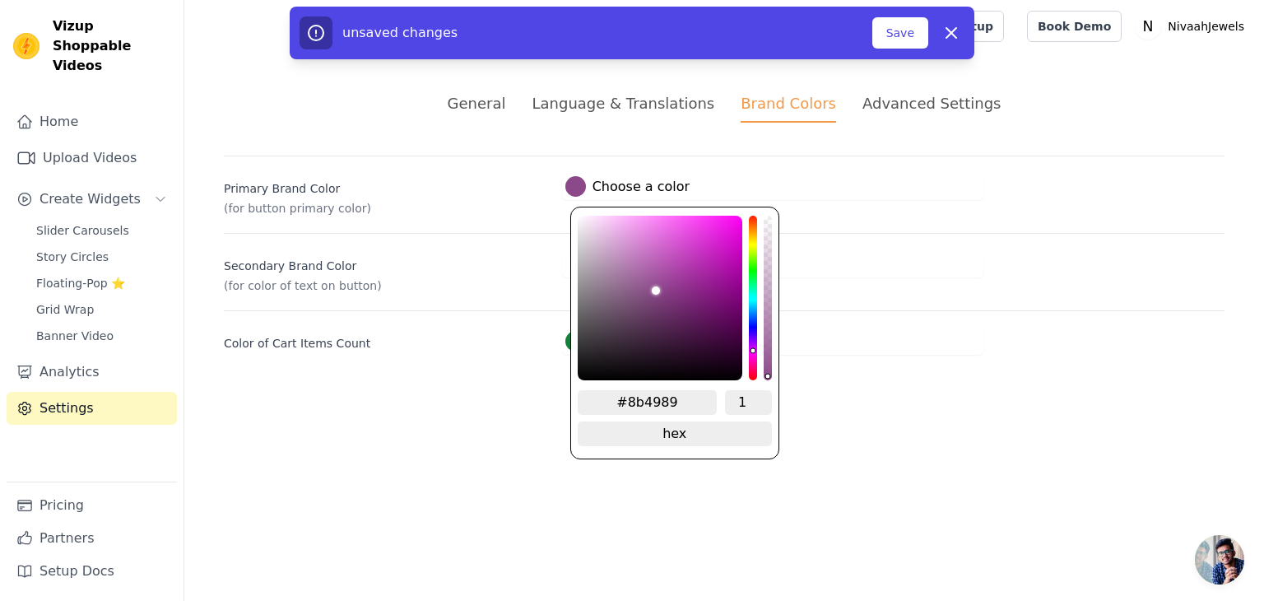
type input "#8b4789"
type input "#8b4689"
type input "#8b4489"
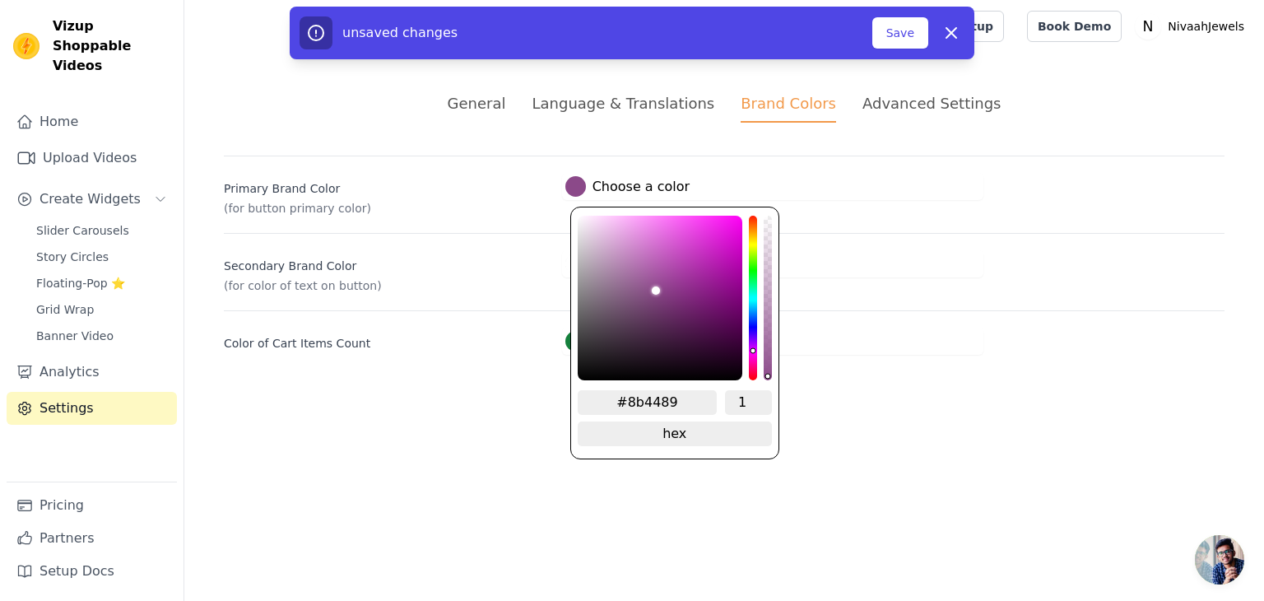
type input "#8c458a"
type input "#8c448a"
type input "#8c438a"
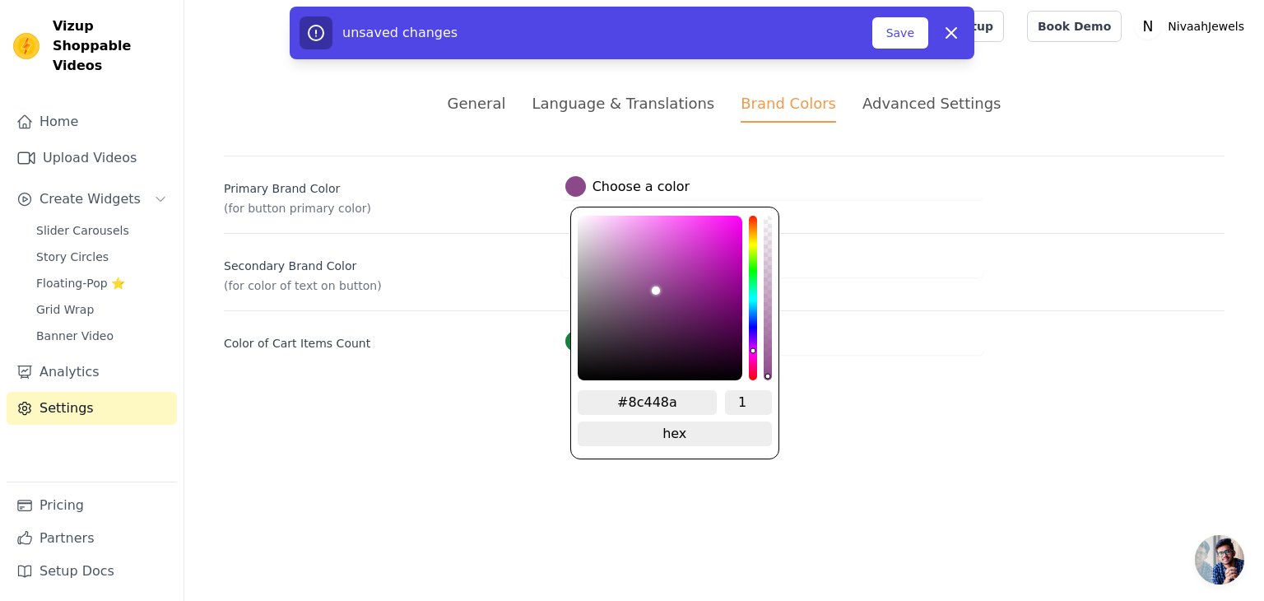
type input "#8c438a"
type input "#8c428a"
type input "#8c418a"
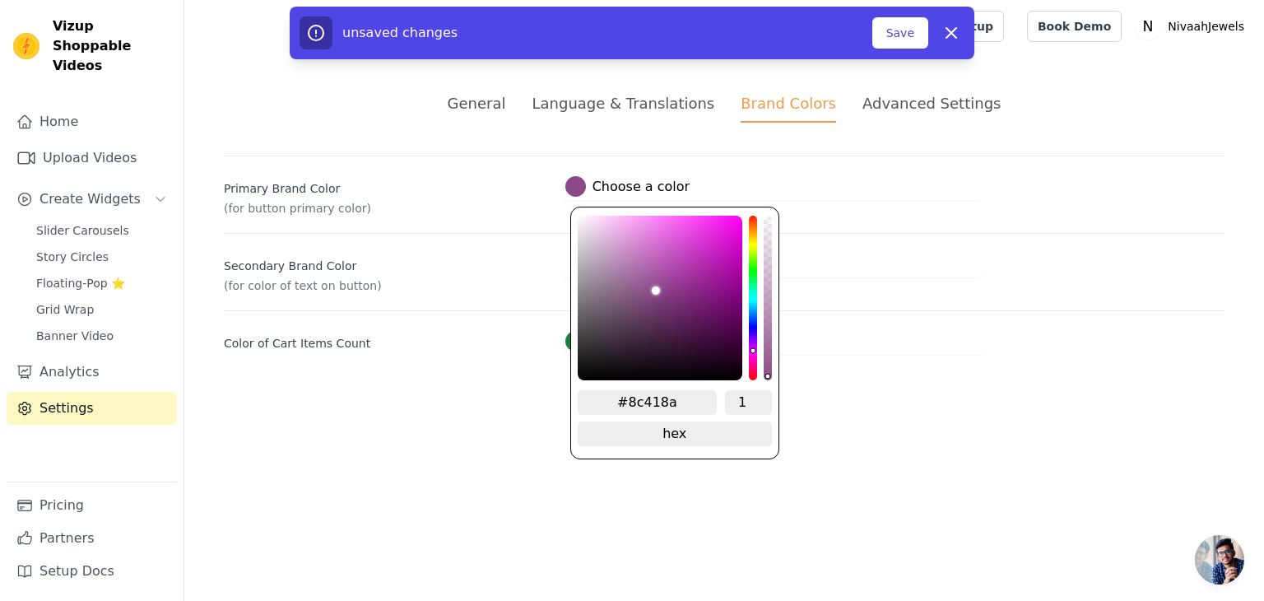
type input "#8c408a"
type input "#8c3f8a"
type input "#8c3e8a"
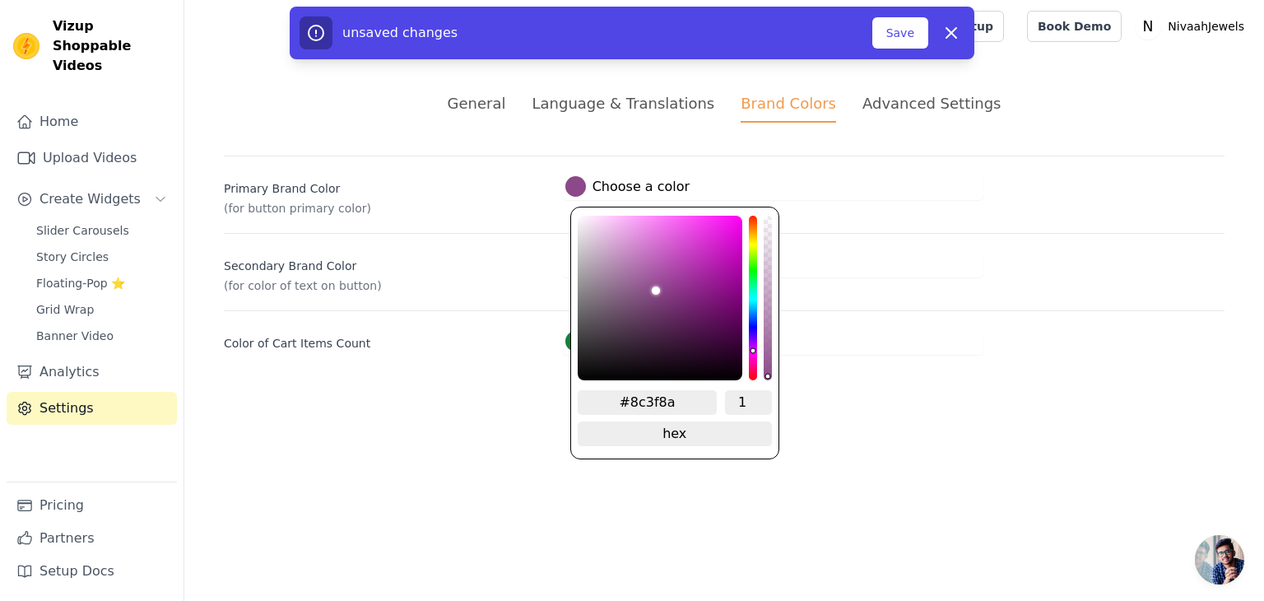
type input "#8c3e8a"
type input "#8c3d8a"
type input "#8c3c8a"
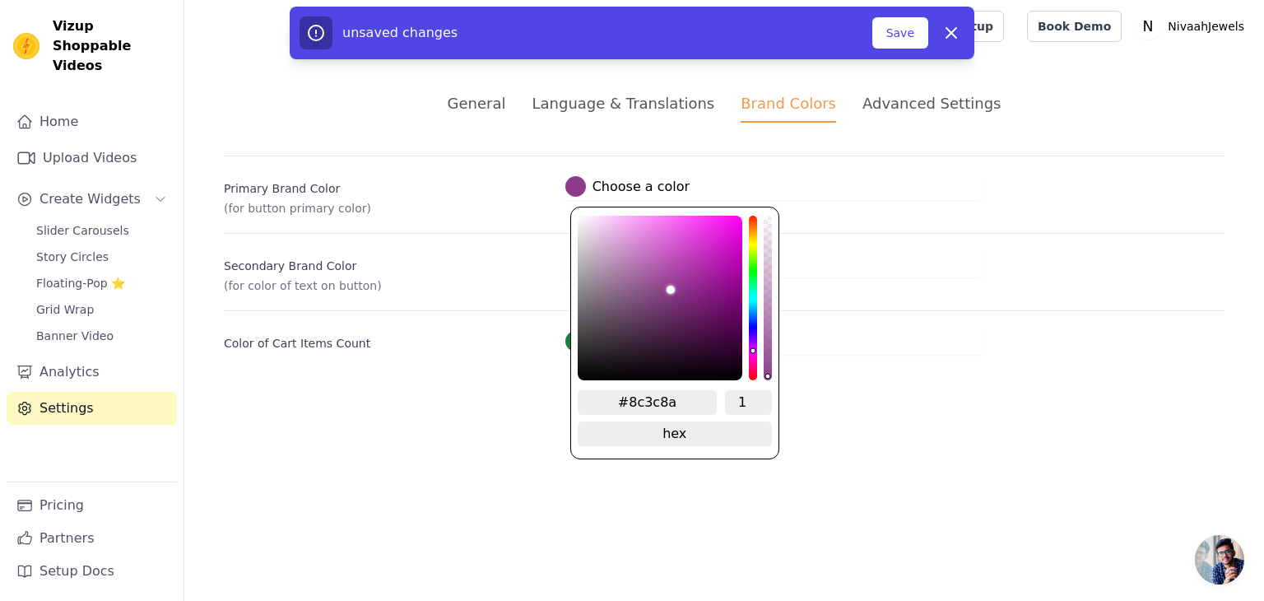
type input "#8e3c8b"
type input "#8f3d8c"
type input "#8f3c8c"
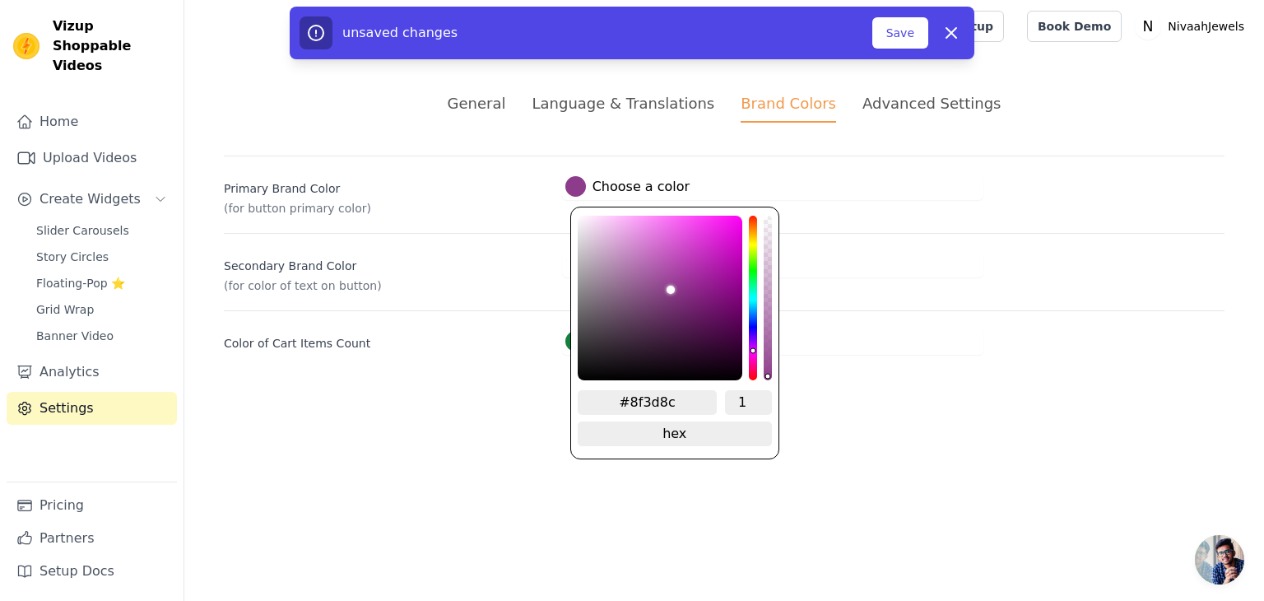
type input "#8f3c8c"
type input "#903d8d"
type input "#903c8d"
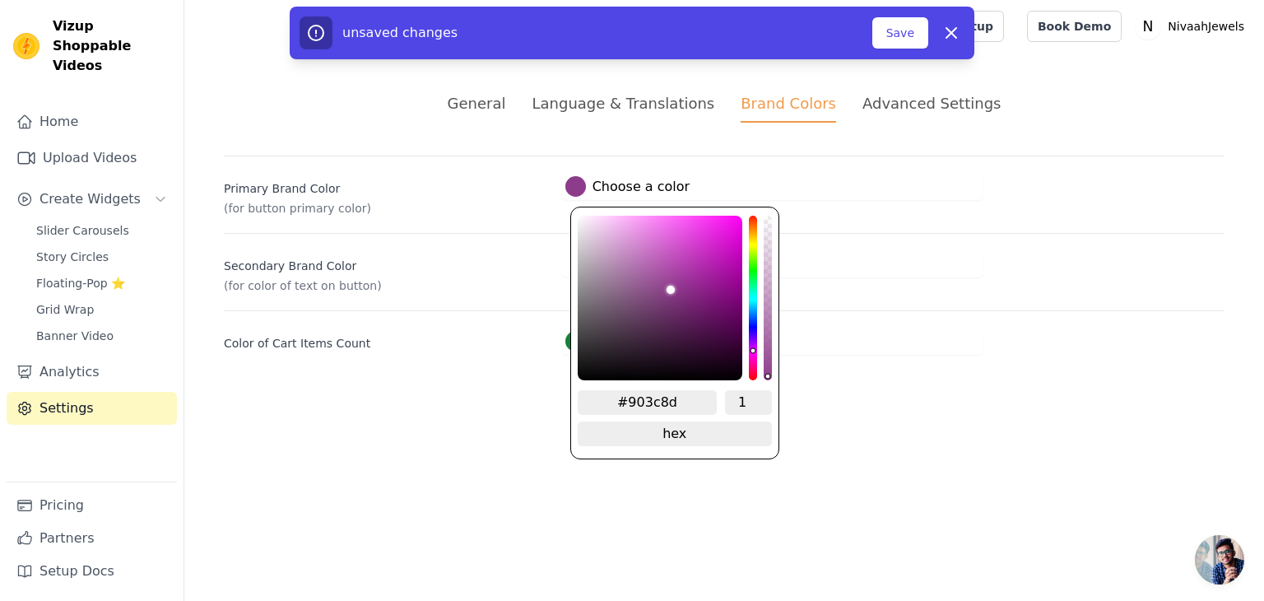
type input "#903b8d"
type input "#913c8f"
type input "#933c90"
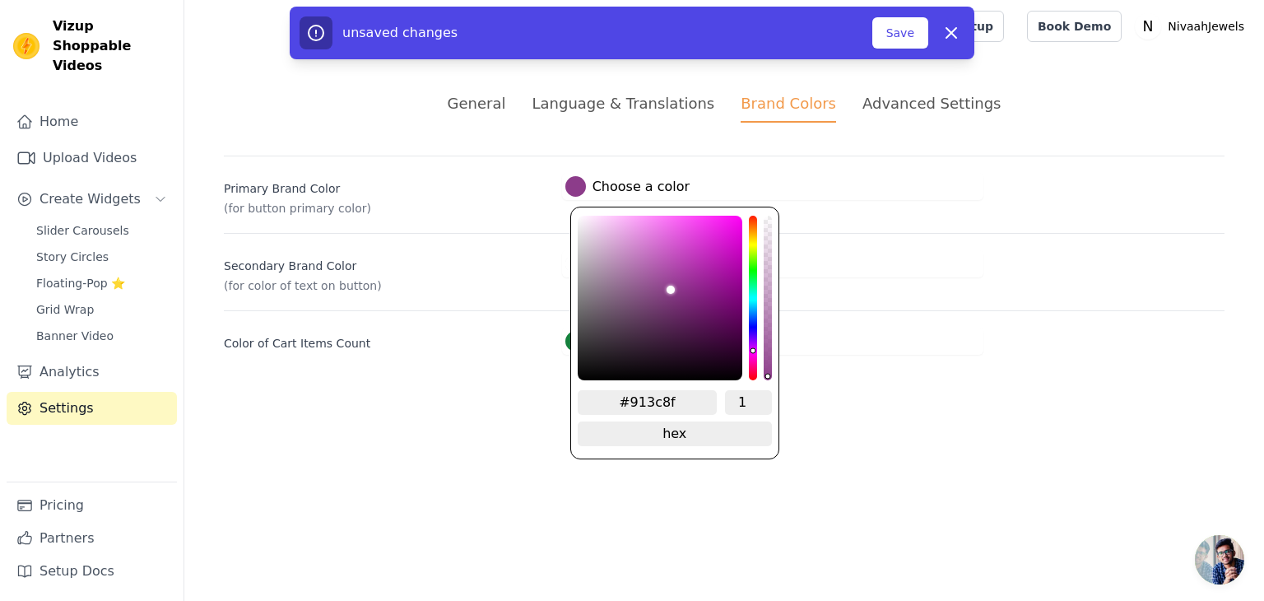
type input "#933c90"
type input "#943c91"
type input "#953d92"
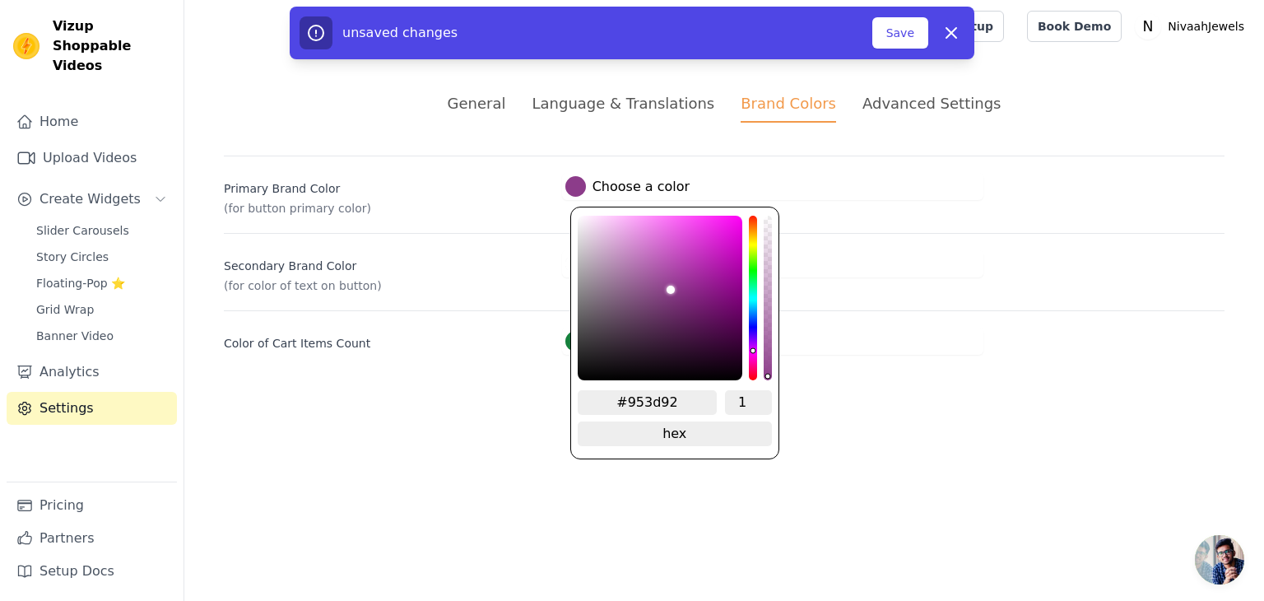
type input "#963d93"
type input "#993e96"
type input "#9a3e97"
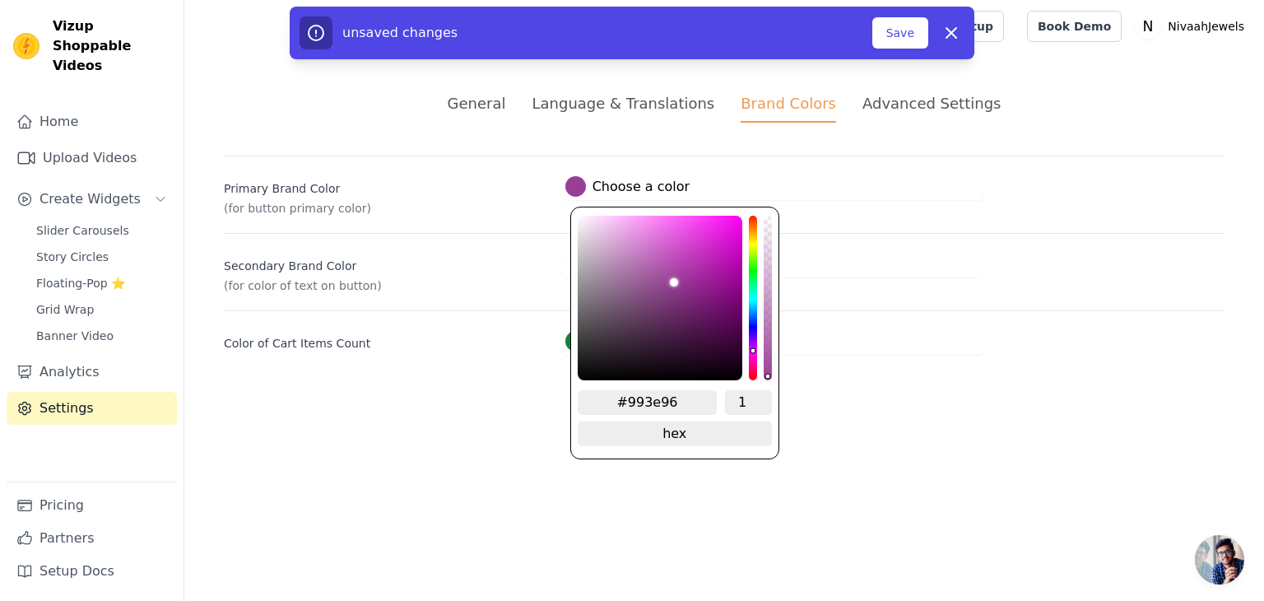
type input "#9a3e97"
type input "#9c3e98"
type input "#9d3e9a"
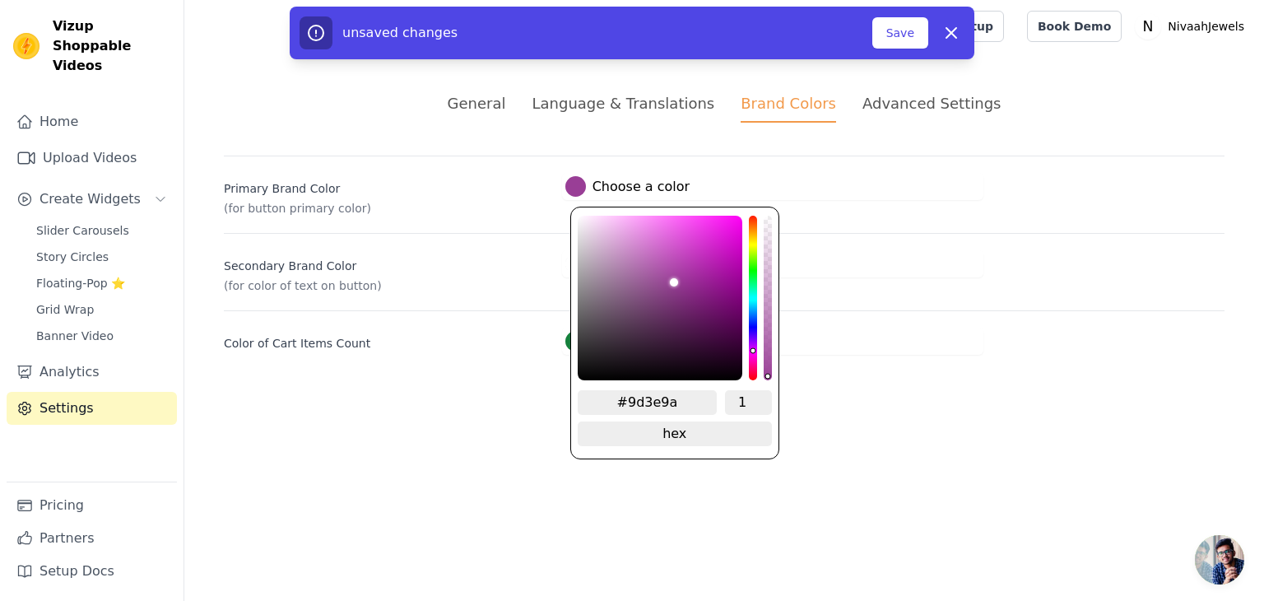
type input "#9e3f9b"
type input "#9f3f9c"
type input "#a2409f"
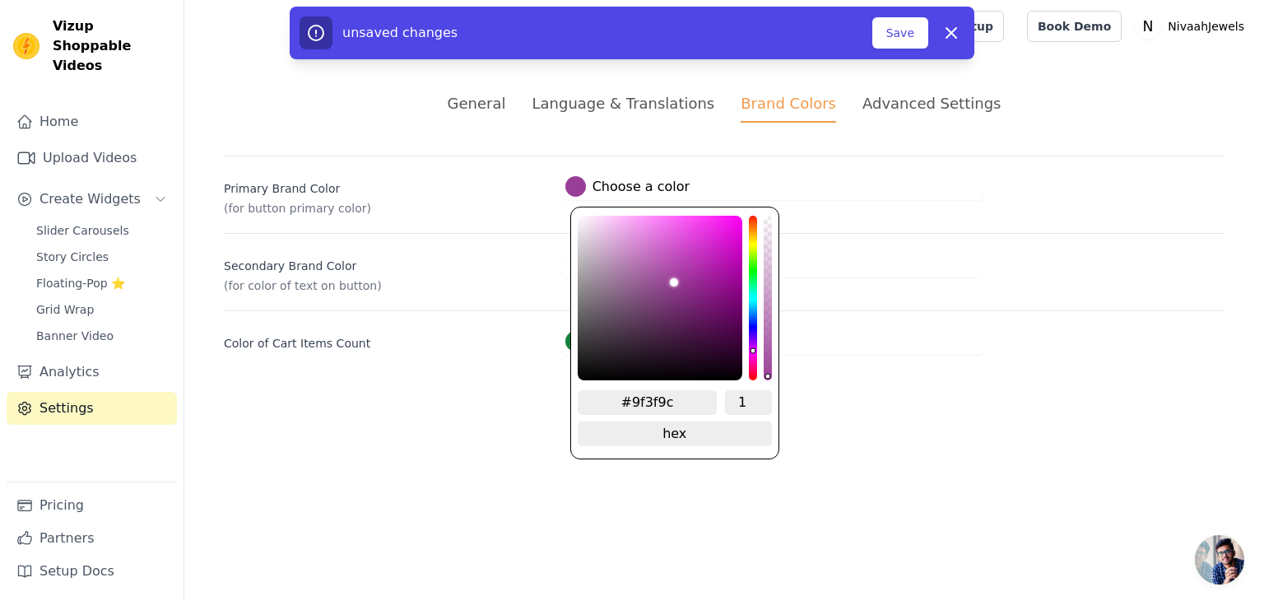
type input "#a2409f"
type input "#a23f9f"
type input "#a33fa0"
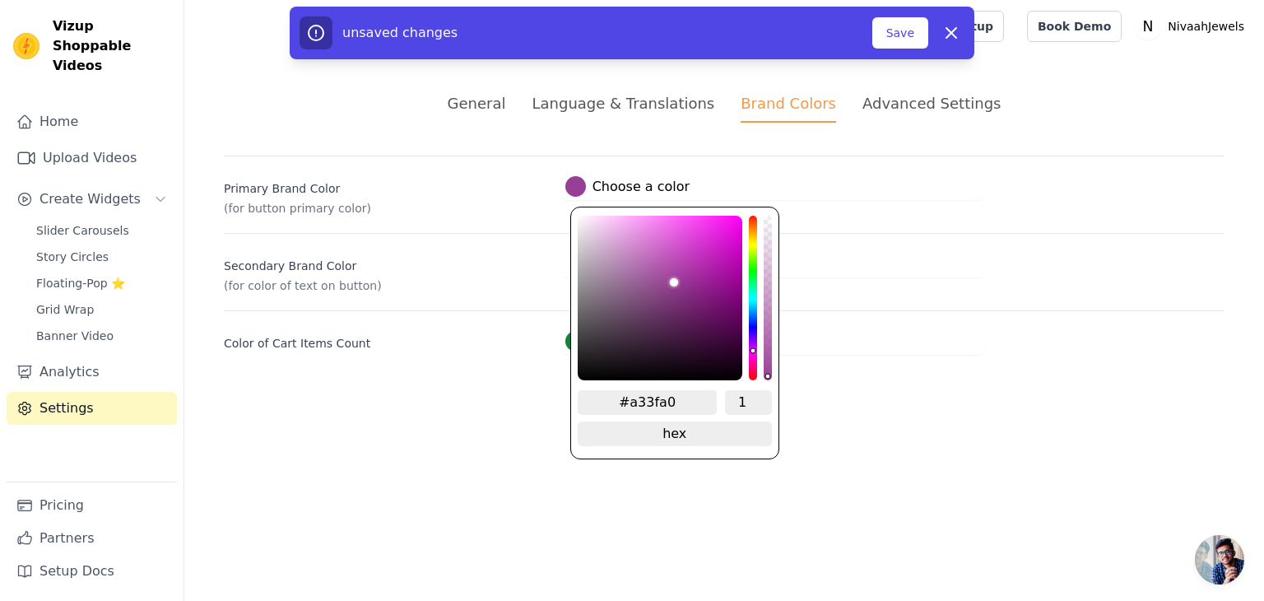
type input "#a440a1"
type input "#a63fa2"
type input "#a740a4"
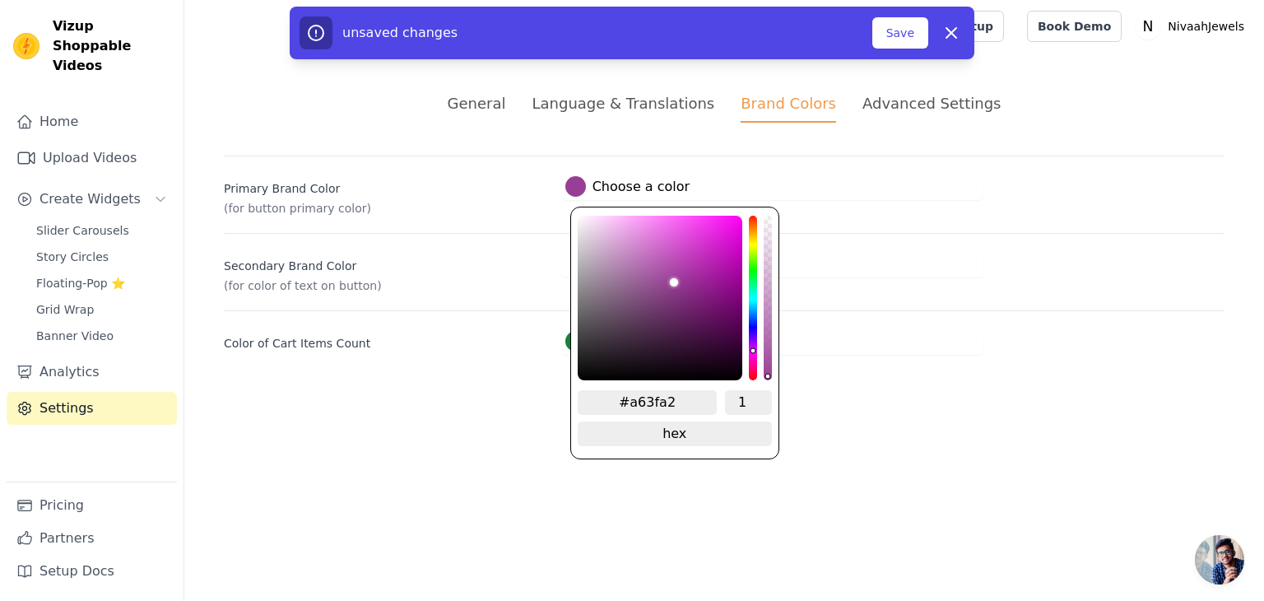
type input "#a740a4"
type input "#a840a5"
type input "#aa40a6"
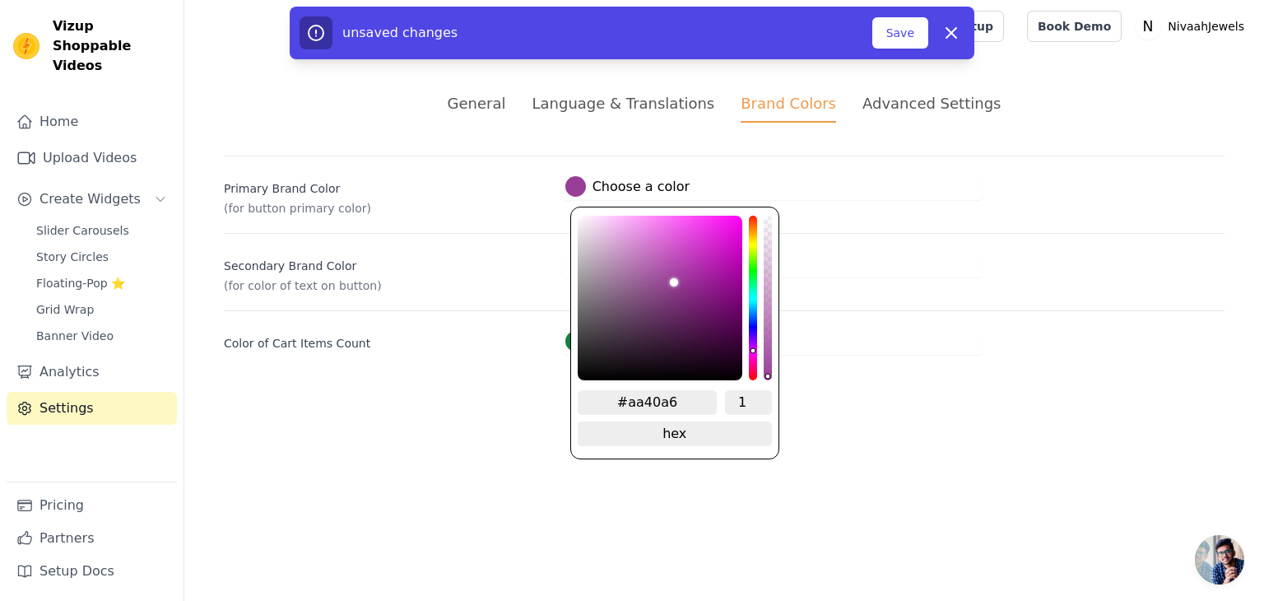
type input "#ab40a7"
type input "#ac3fa8"
type input "#ad40aa"
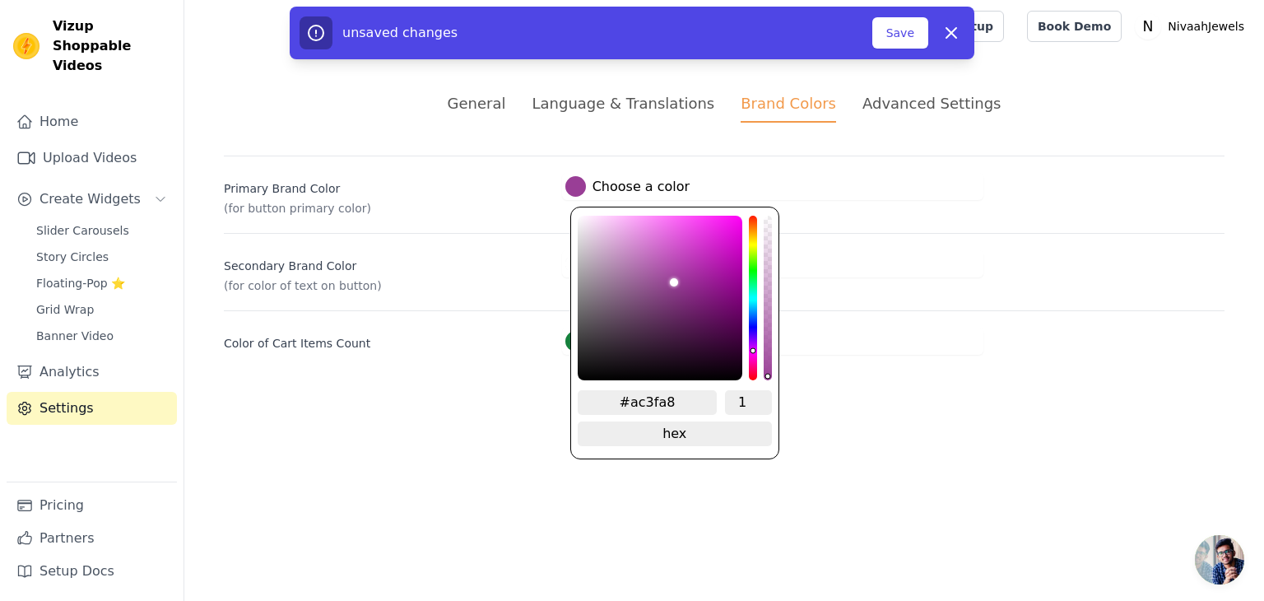
type input "#ad40aa"
type input "#af40ab"
type input "#b041ac"
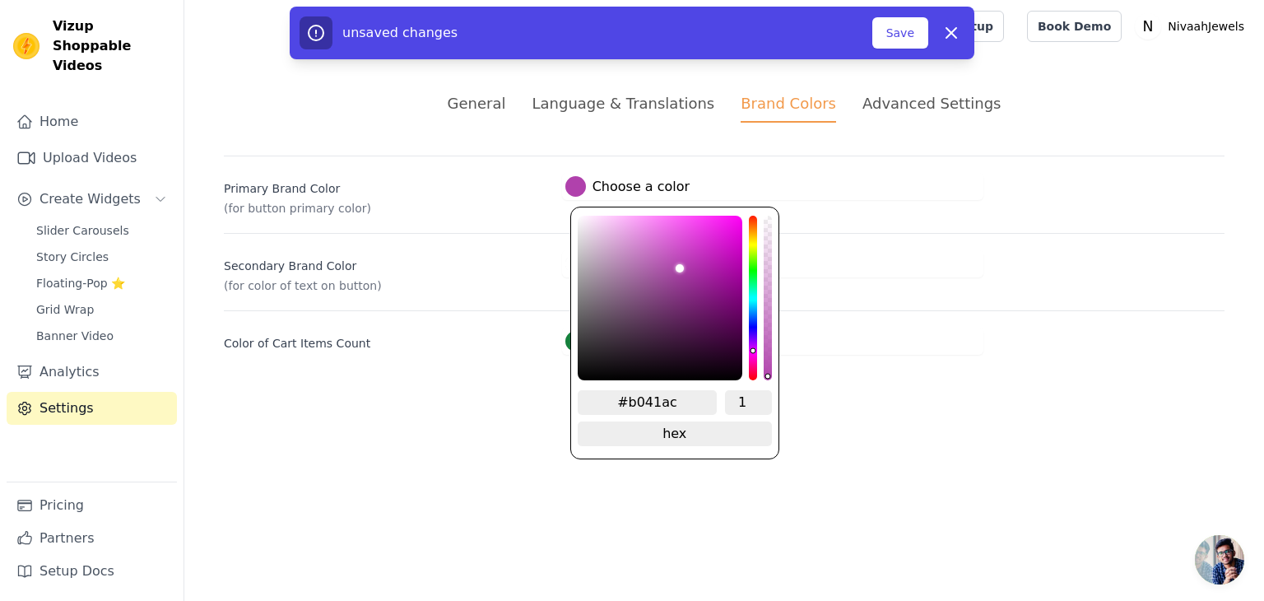
type input "#b141ad"
type input "#b140ad"
type input "#b13fad"
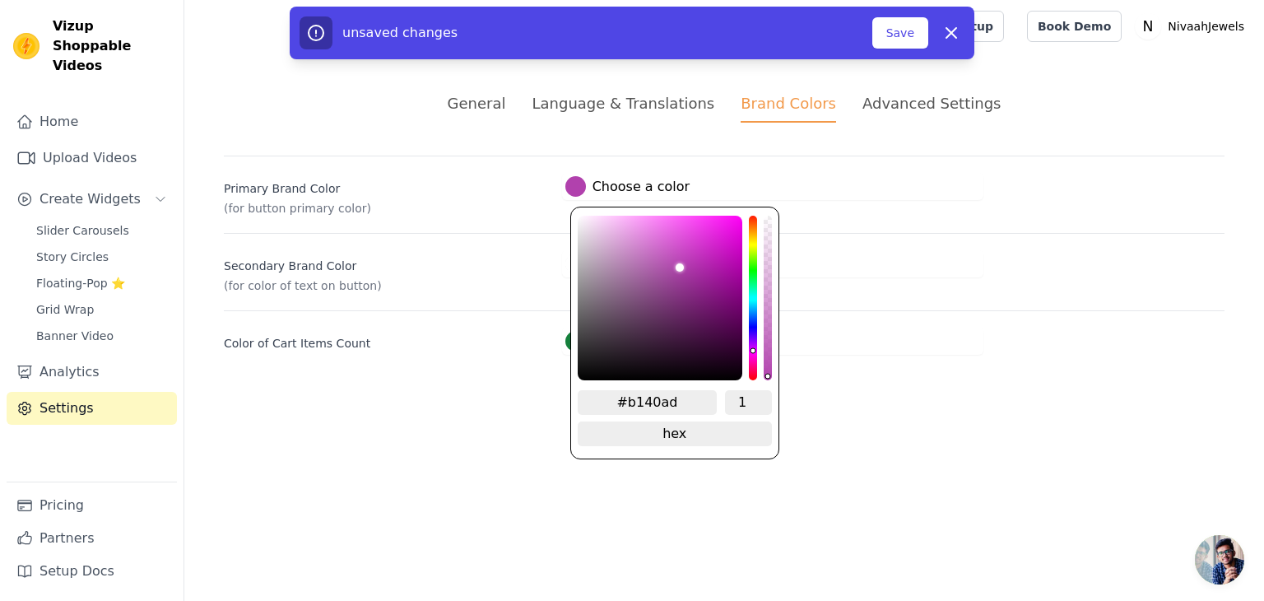
type input "#b13fad"
type input "#b340af"
type input "#b43fb0"
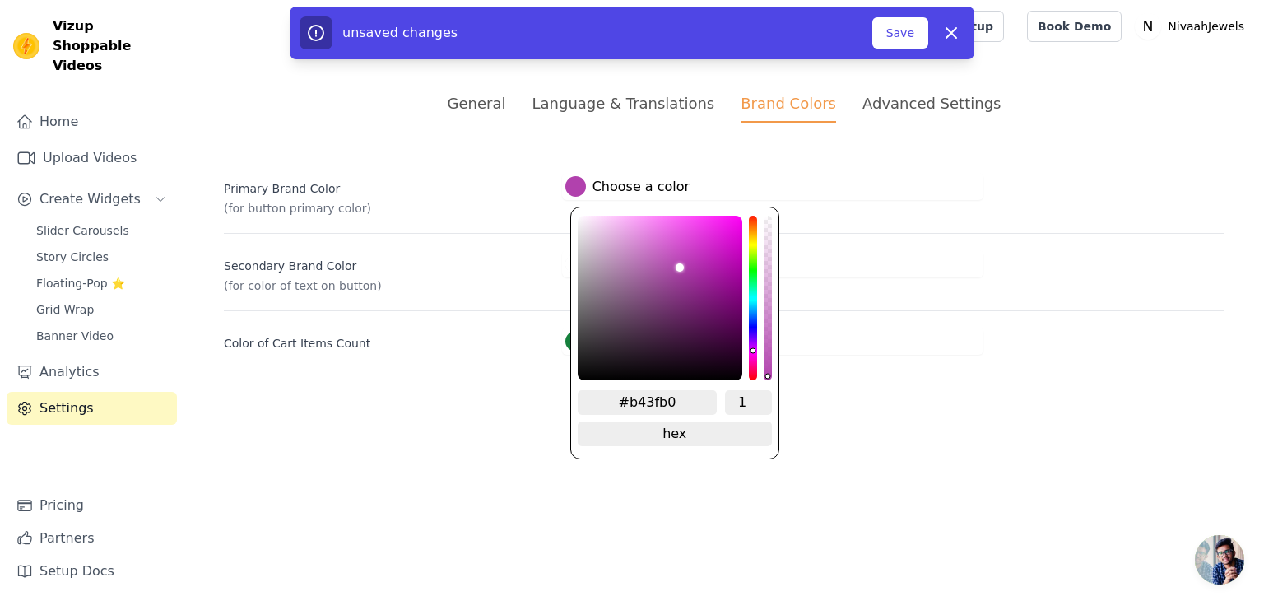
type input "#b43eb0"
type input "#b53fb1"
type input "#b63eb2"
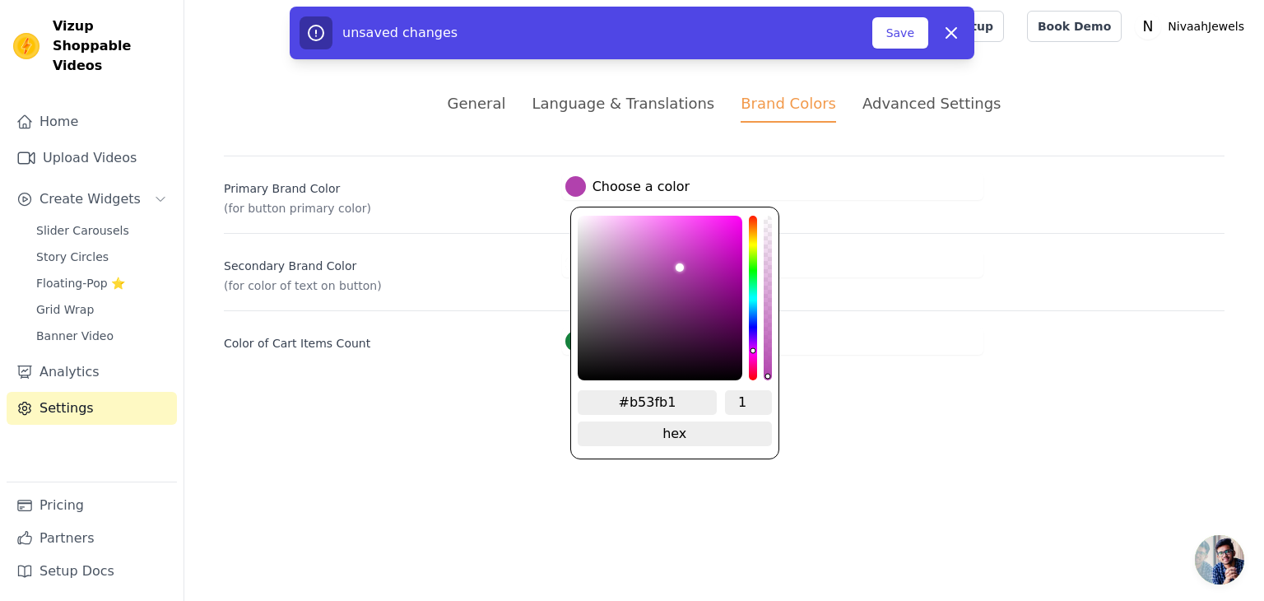
type input "#b63eb2"
type input "#b83eb4"
type input "#b83db4"
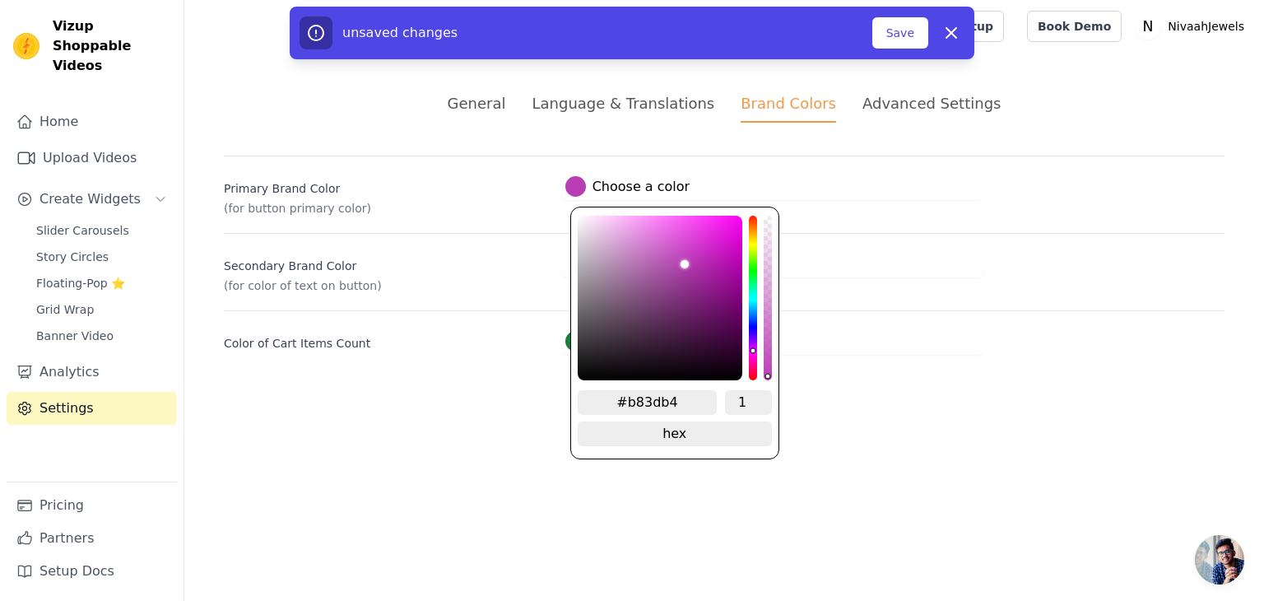
type input "#b93db5"
type input "#ba3db6"
type input "#bb3db7"
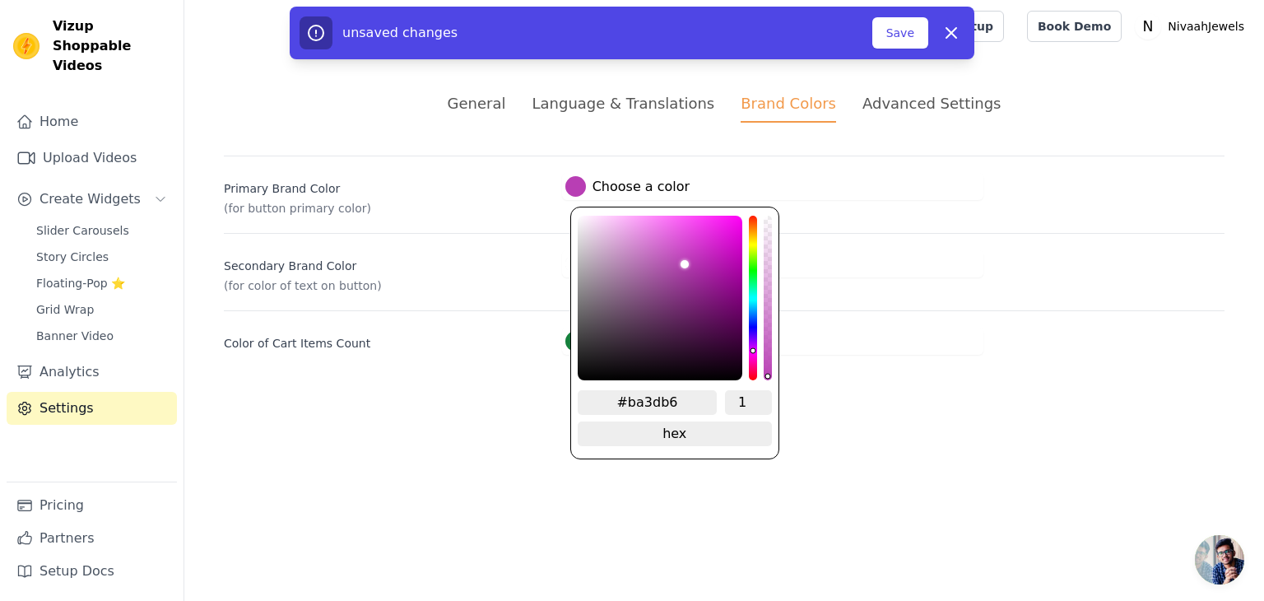
type input "#bb3db7"
drag, startPoint x: 583, startPoint y: 370, endPoint x: 708, endPoint y: 254, distance: 170.6
click at [708, 254] on div "brightness channel" at bounding box center [704, 297] width 8 height 161
click at [754, 353] on div "hue channel" at bounding box center [753, 298] width 8 height 165
click at [754, 354] on div "hue channel" at bounding box center [753, 298] width 8 height 165
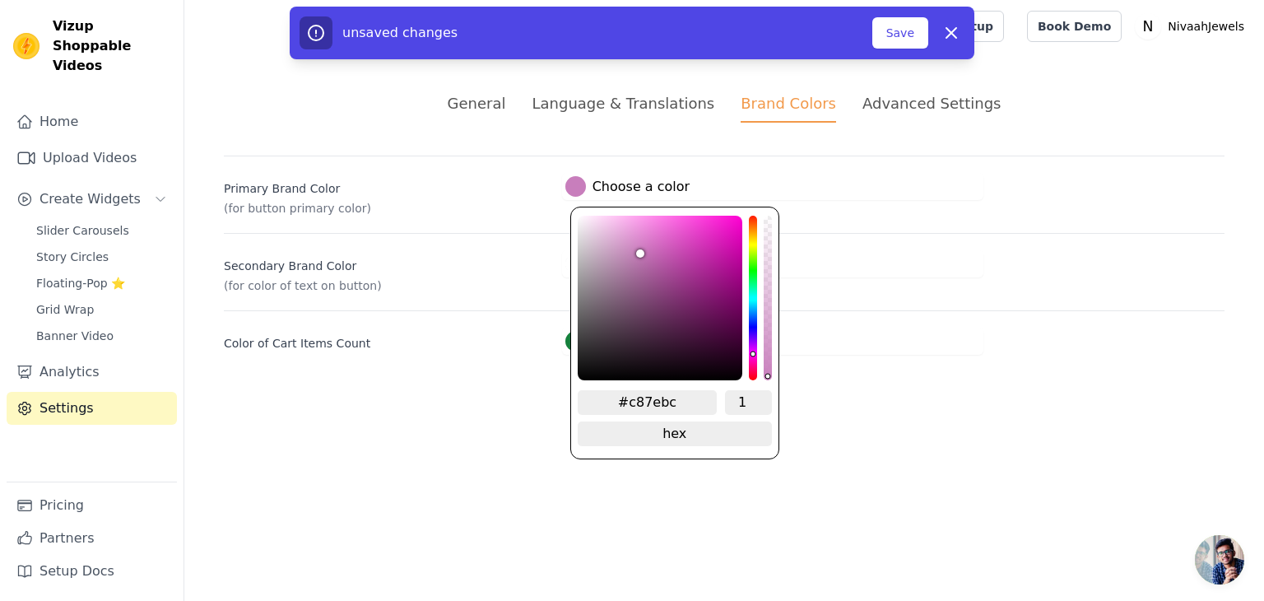
drag, startPoint x: 703, startPoint y: 256, endPoint x: 638, endPoint y: 248, distance: 65.5
click at [638, 248] on div "brightness channel" at bounding box center [640, 297] width 8 height 161
click at [926, 394] on html "Vizup Shoppable Videos Home Upload Videos Create Widgets Slider Carousels Story…" at bounding box center [632, 197] width 1264 height 394
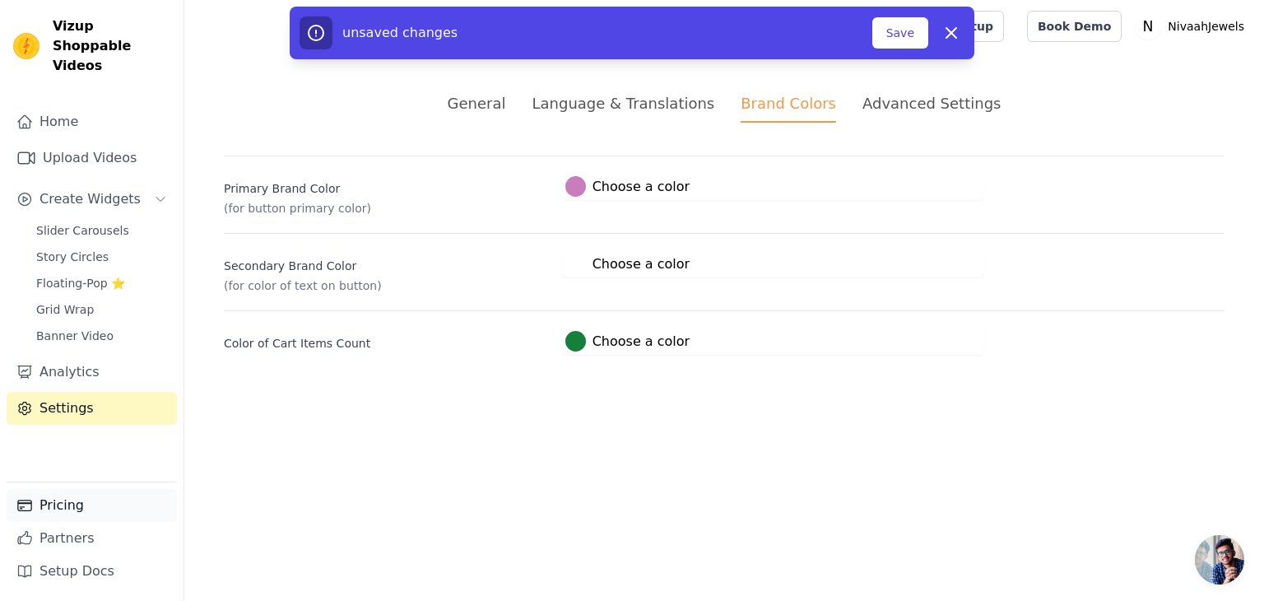
click at [53, 511] on link "Pricing" at bounding box center [92, 505] width 170 height 33
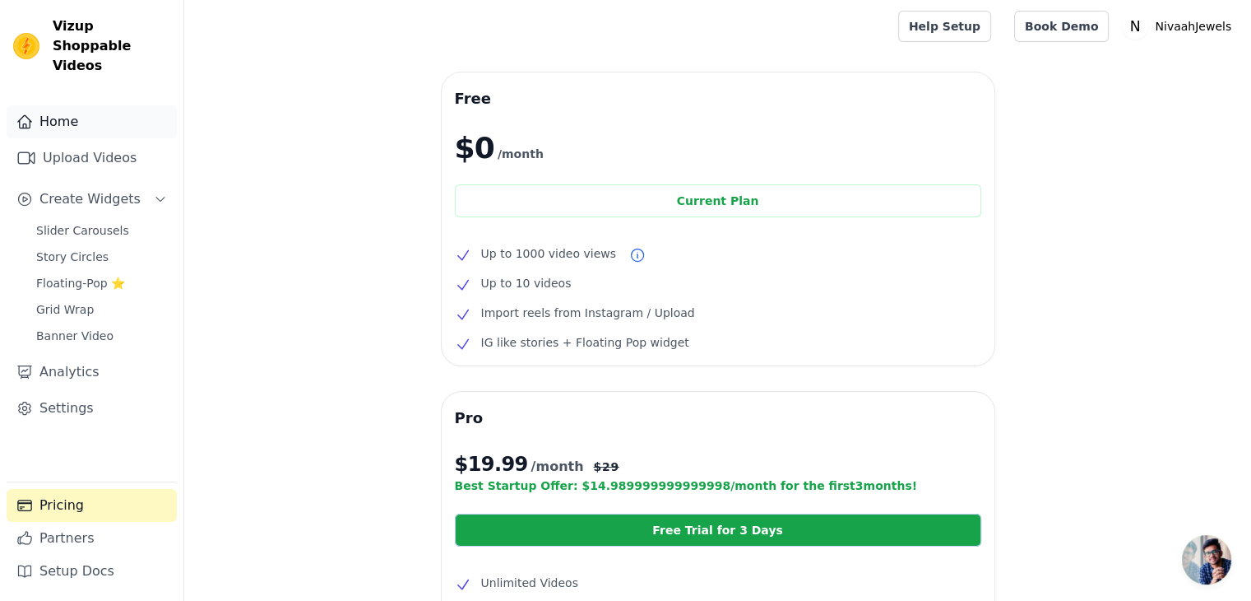
click at [65, 105] on link "Home" at bounding box center [92, 121] width 170 height 33
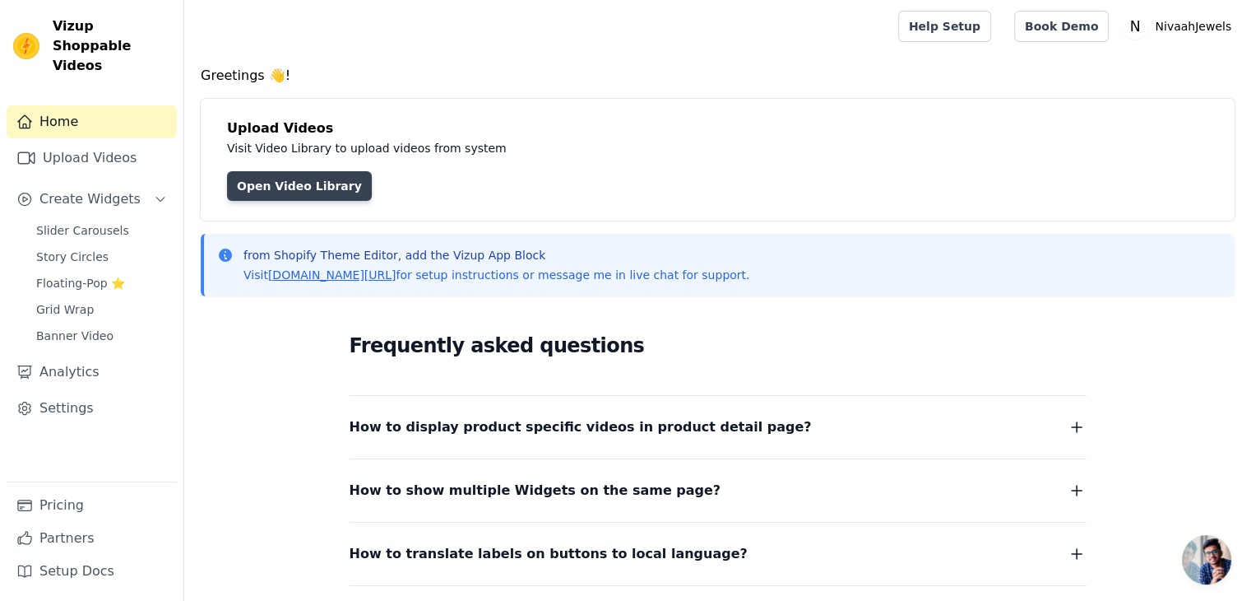
click at [299, 186] on link "Open Video Library" at bounding box center [299, 186] width 145 height 30
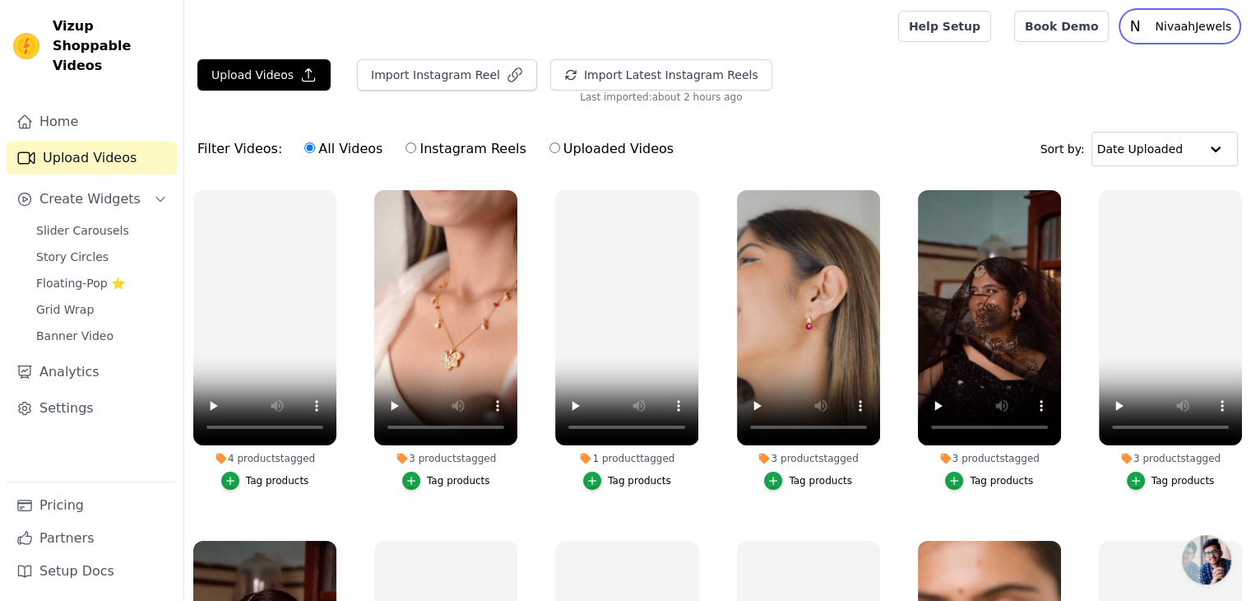
click at [1206, 33] on p "NivaahJewels" at bounding box center [1194, 27] width 90 height 30
click at [89, 189] on span "Create Widgets" at bounding box center [89, 199] width 101 height 20
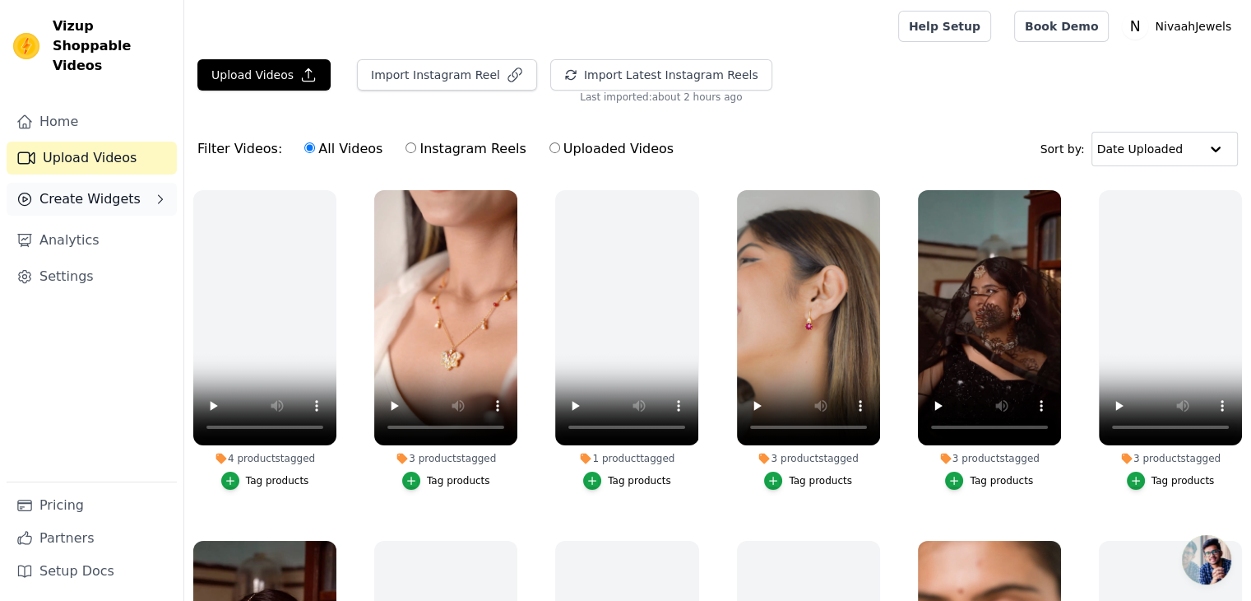
click at [79, 189] on span "Create Widgets" at bounding box center [89, 199] width 101 height 20
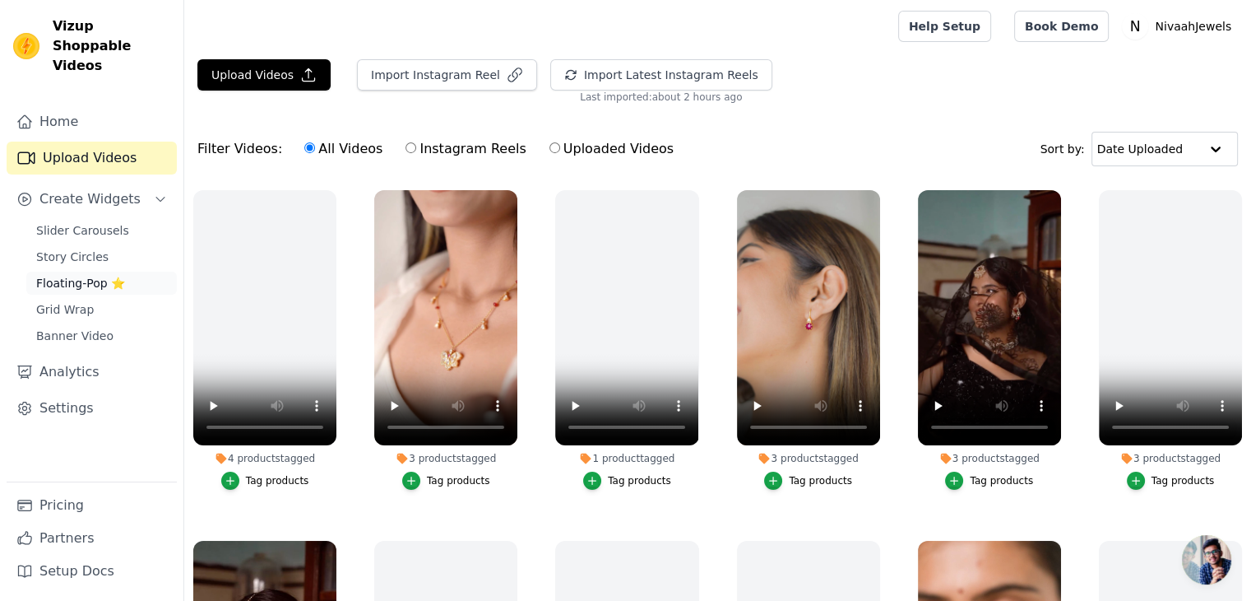
click at [92, 275] on span "Floating-Pop ⭐" at bounding box center [80, 283] width 89 height 16
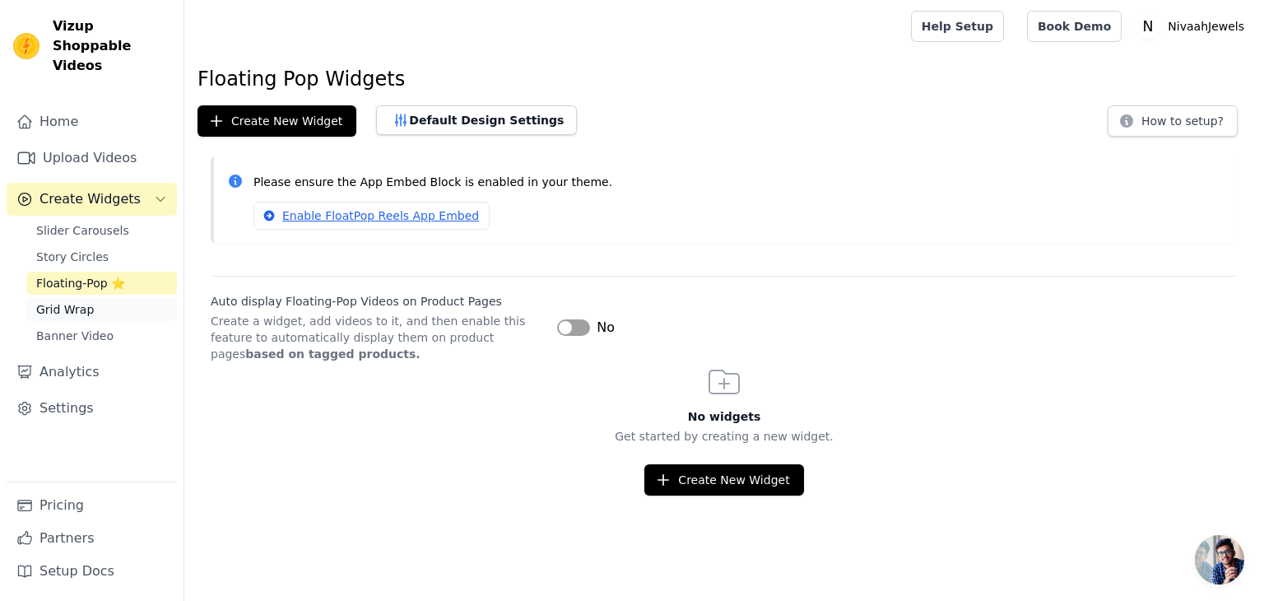
click at [67, 301] on span "Grid Wrap" at bounding box center [65, 309] width 58 height 16
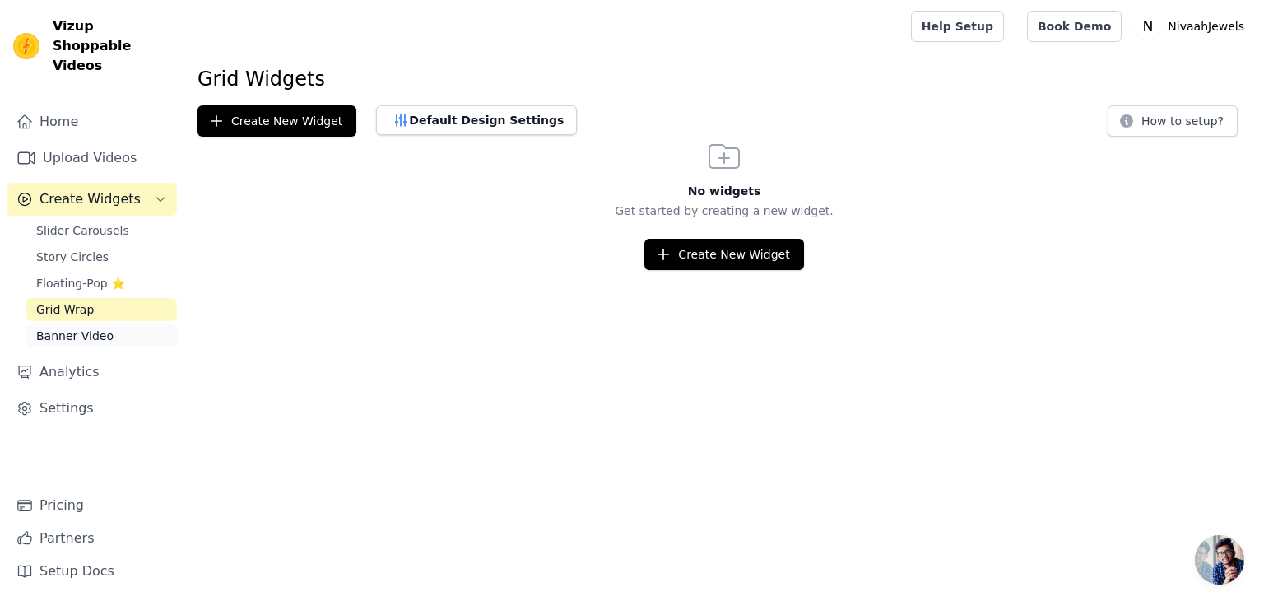
click at [83, 327] on span "Banner Video" at bounding box center [74, 335] width 77 height 16
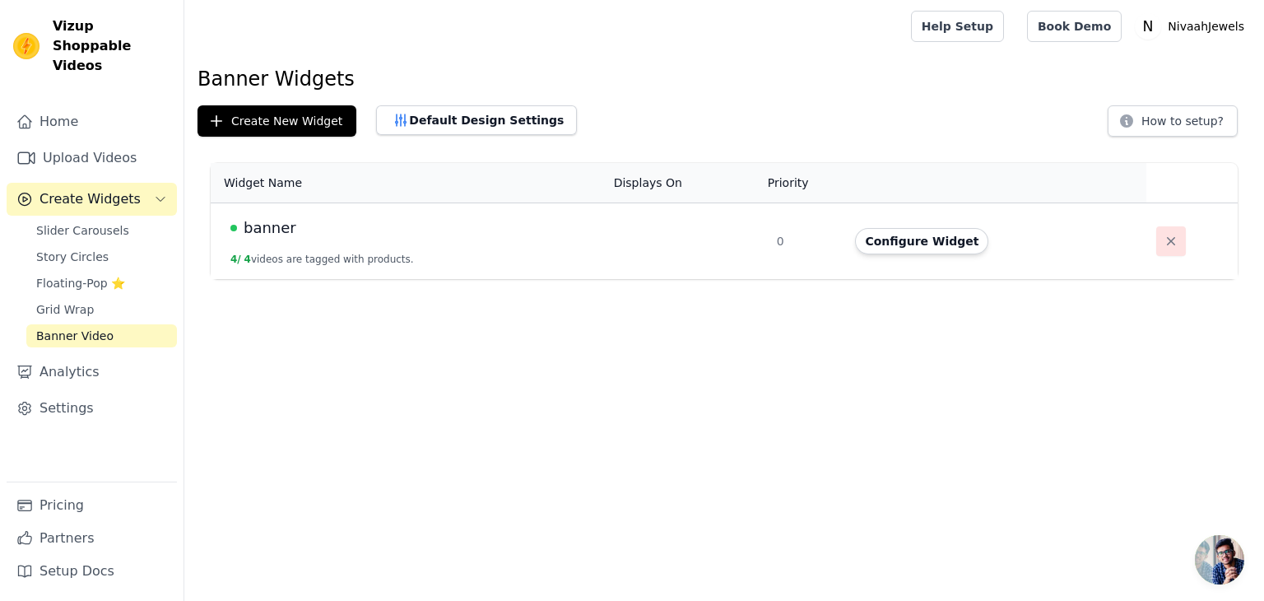
click at [1156, 238] on button "button" at bounding box center [1171, 241] width 30 height 30
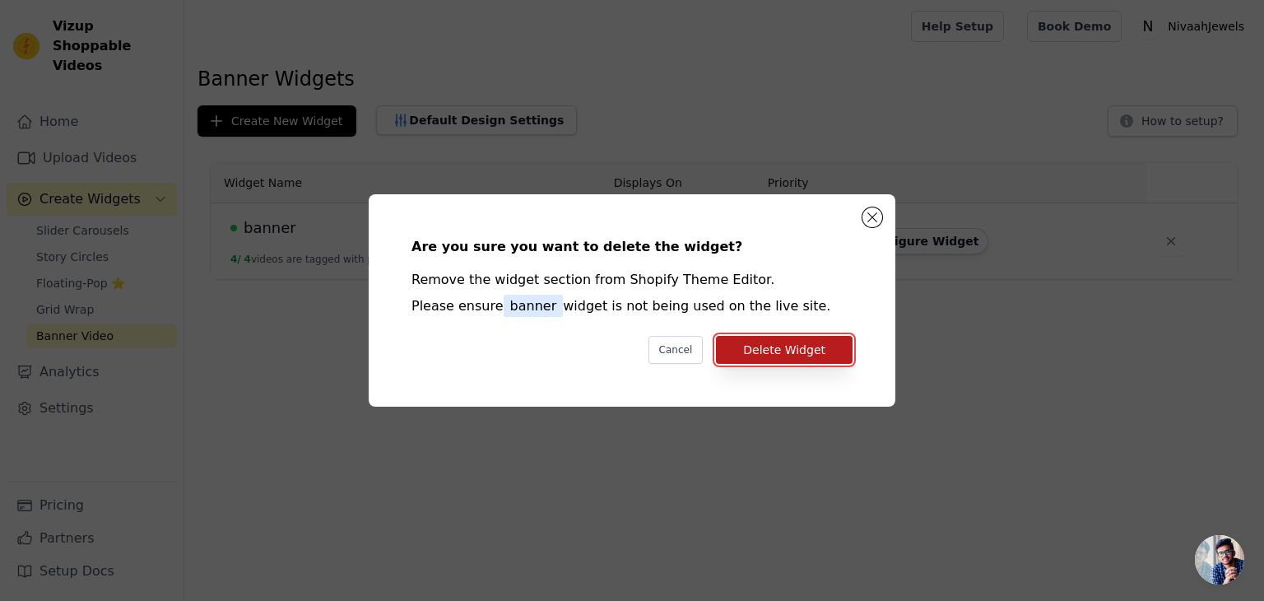
click at [761, 346] on button "Delete Widget" at bounding box center [784, 350] width 137 height 28
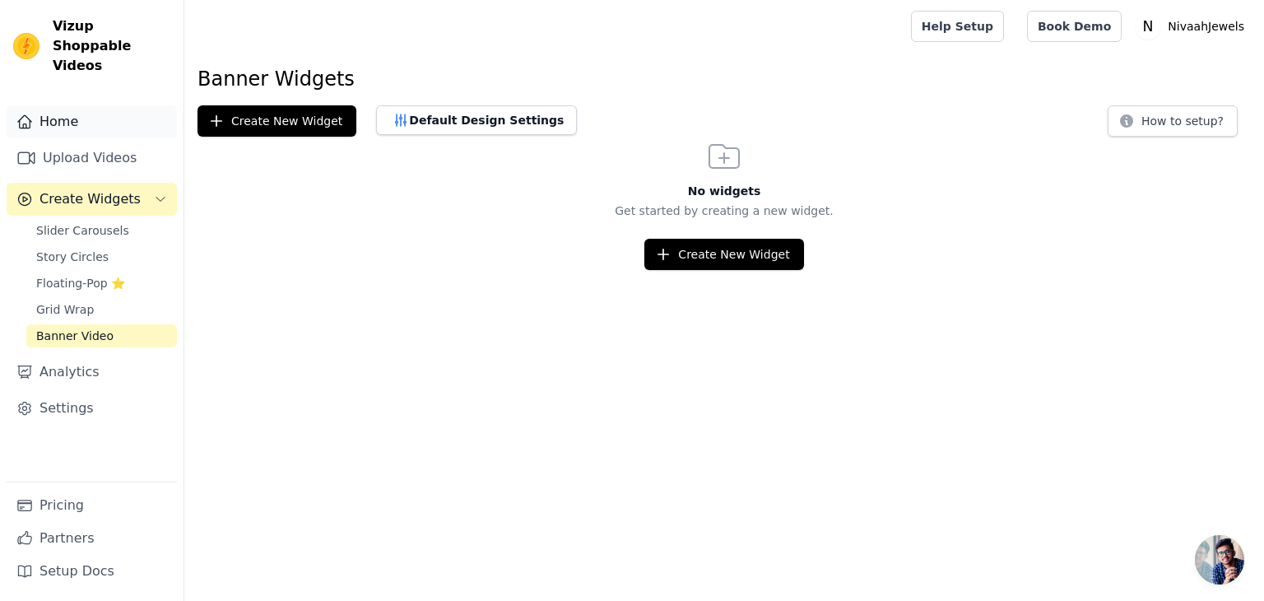
click at [49, 105] on link "Home" at bounding box center [92, 121] width 170 height 33
